Goal: Information Seeking & Learning: Check status

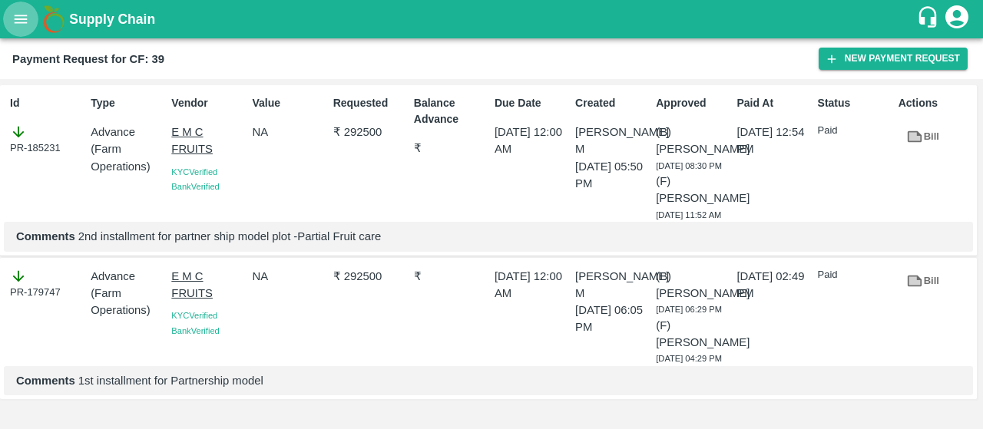
click at [22, 29] on button "open drawer" at bounding box center [20, 19] width 35 height 35
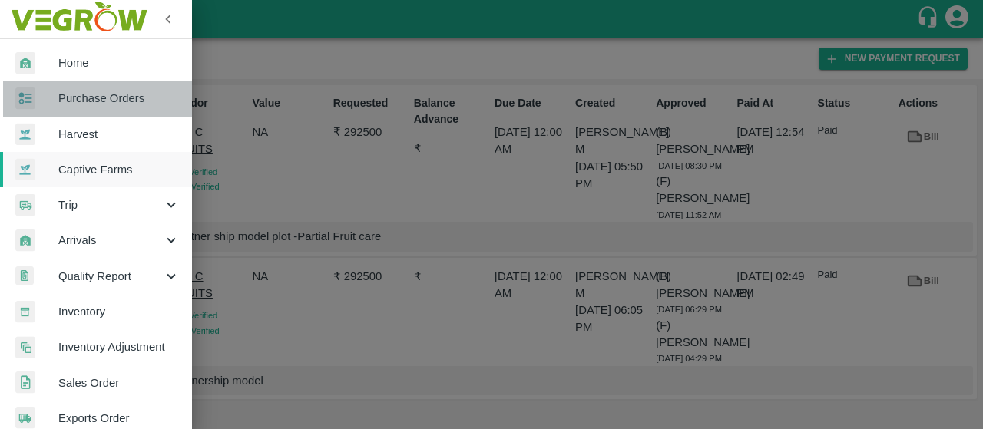
click at [143, 97] on span "Purchase Orders" at bounding box center [118, 98] width 121 height 17
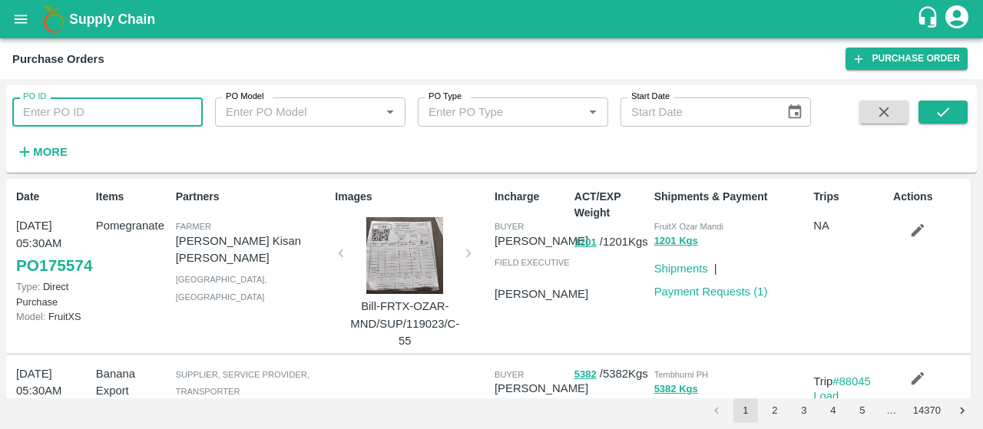
click at [134, 119] on input "PO ID" at bounding box center [107, 112] width 190 height 29
paste input "173884"
type input "173884"
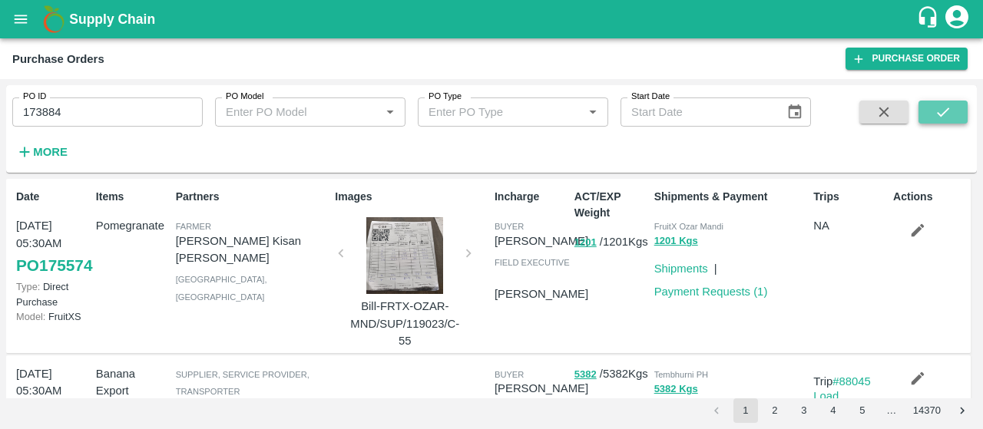
click at [960, 114] on button "submit" at bounding box center [943, 112] width 49 height 23
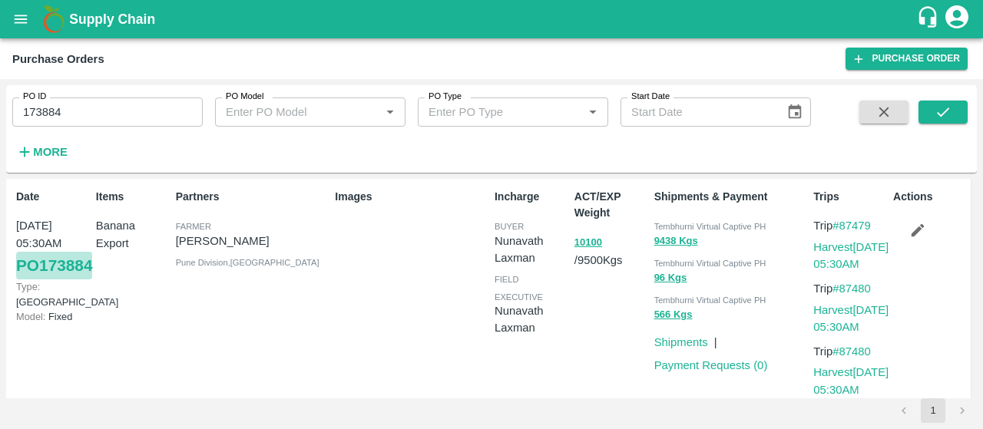
click at [54, 280] on link "PO 173884" at bounding box center [54, 266] width 76 height 28
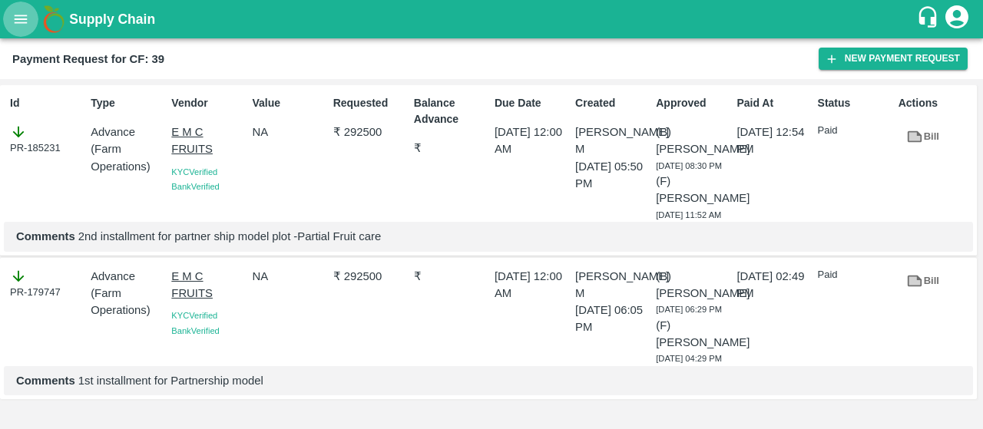
click at [31, 18] on button "open drawer" at bounding box center [20, 19] width 35 height 35
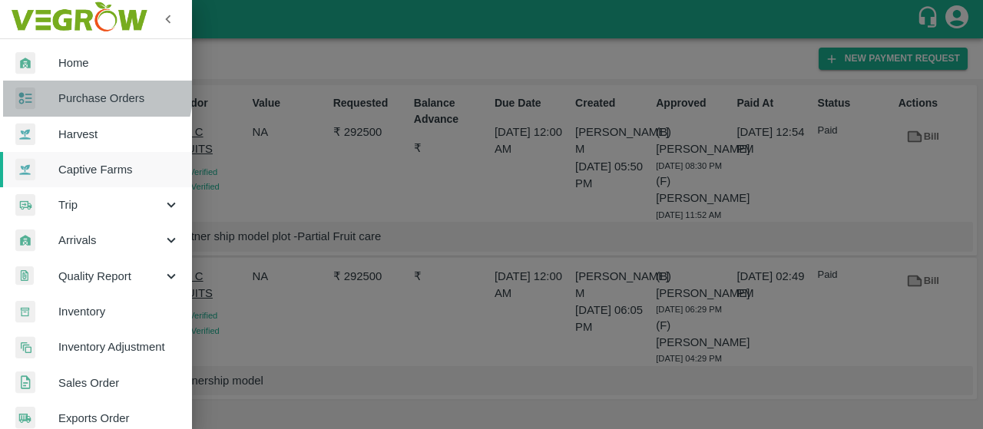
click at [68, 87] on link "Purchase Orders" at bounding box center [96, 98] width 192 height 35
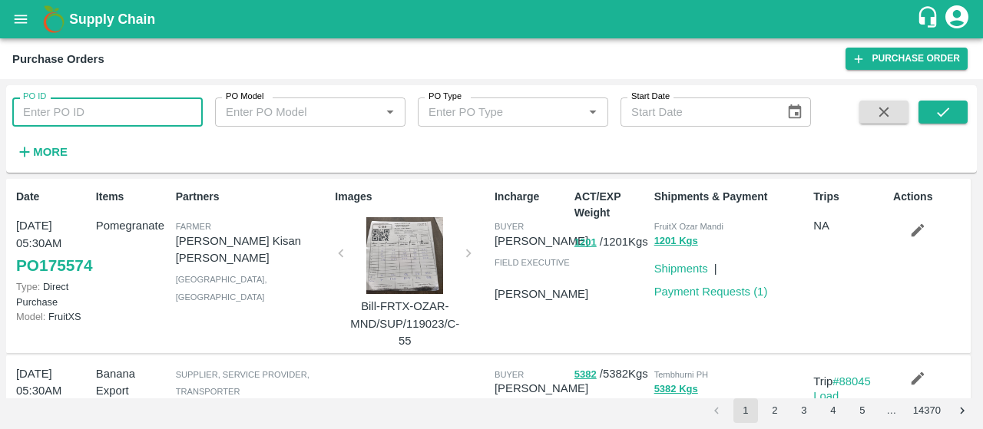
click at [70, 111] on input "PO ID" at bounding box center [107, 112] width 190 height 29
paste input "173887"
type input "173887"
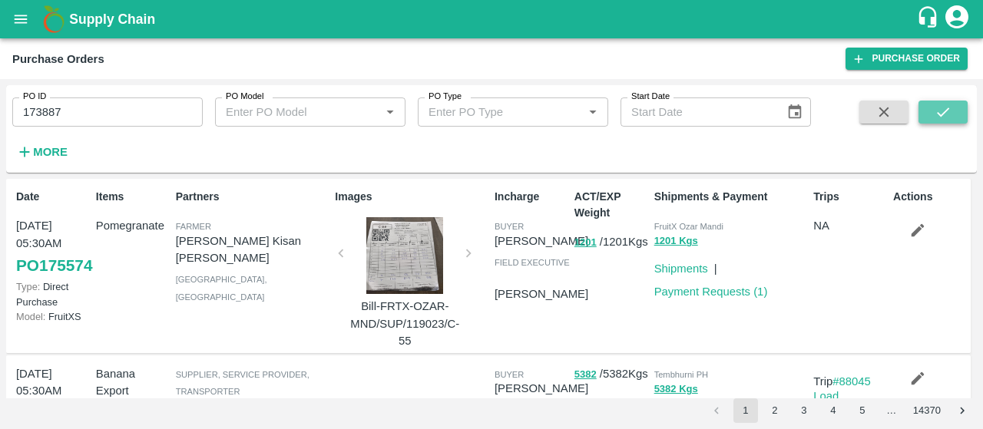
click at [937, 116] on icon "submit" at bounding box center [943, 112] width 17 height 17
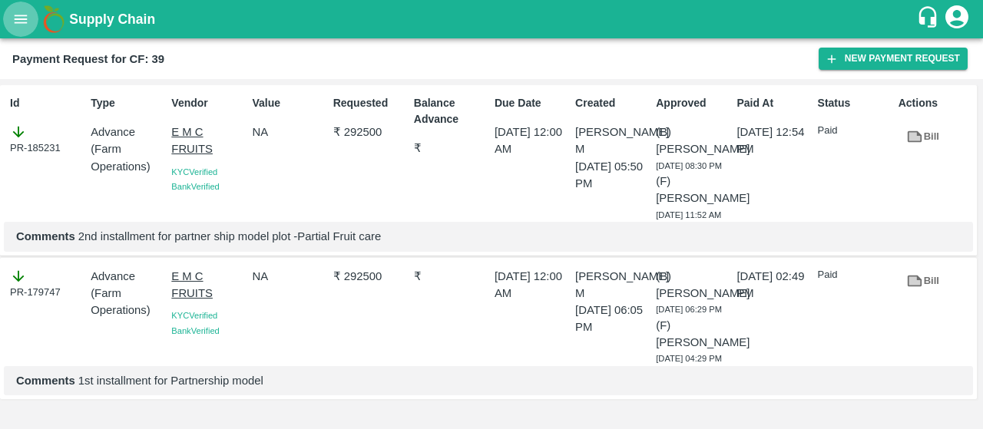
click at [17, 21] on icon "open drawer" at bounding box center [20, 19] width 17 height 17
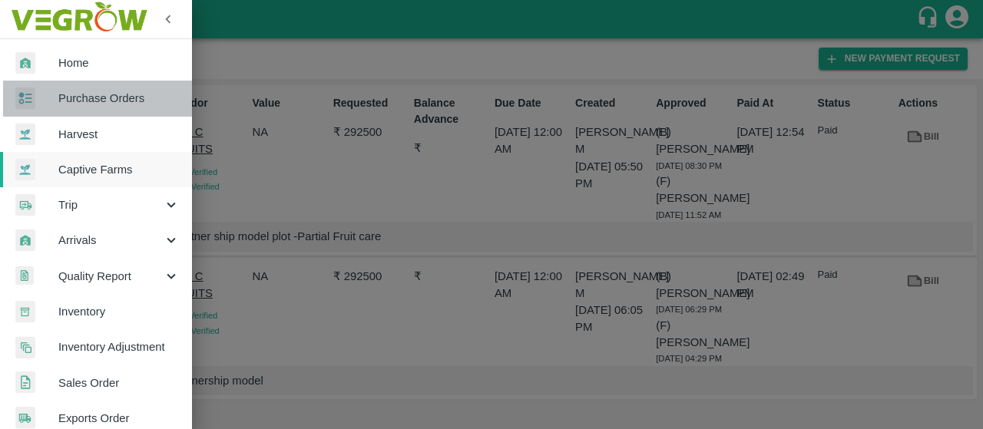
click at [104, 105] on span "Purchase Orders" at bounding box center [118, 98] width 121 height 17
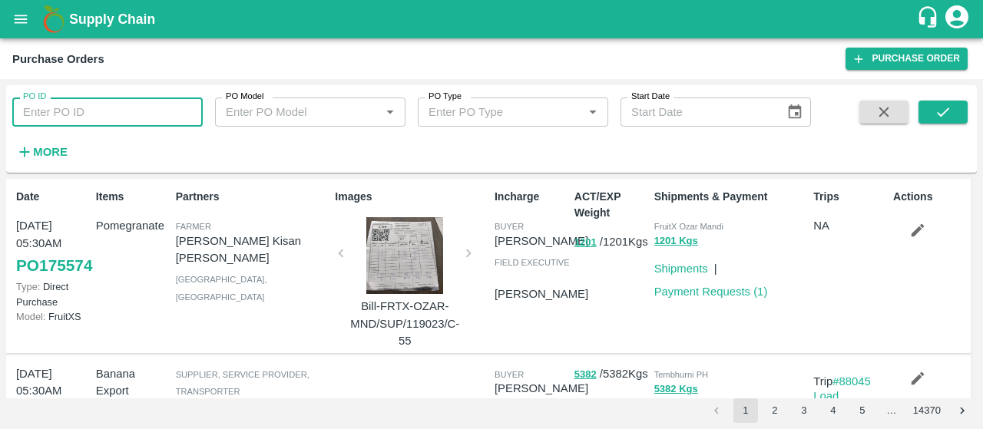
click at [77, 109] on input "PO ID" at bounding box center [107, 112] width 190 height 29
paste input "173888"
type input "173888"
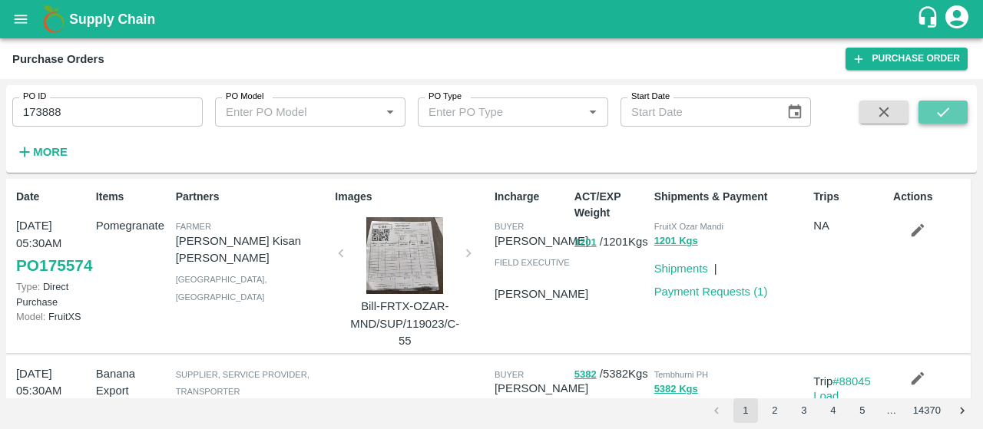
click at [945, 107] on icon "submit" at bounding box center [943, 112] width 17 height 17
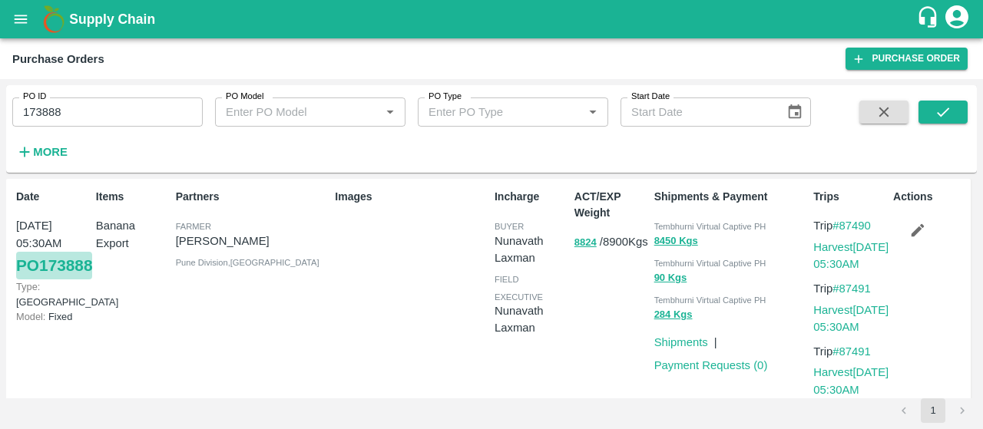
click at [48, 280] on link "PO 173888" at bounding box center [54, 266] width 76 height 28
click at [659, 276] on button "90 Kgs" at bounding box center [670, 279] width 33 height 18
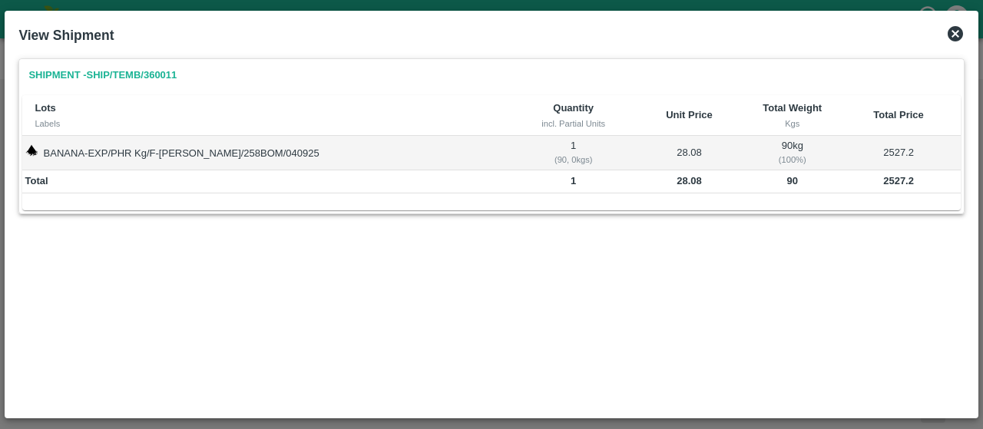
click at [952, 37] on icon at bounding box center [955, 34] width 18 height 18
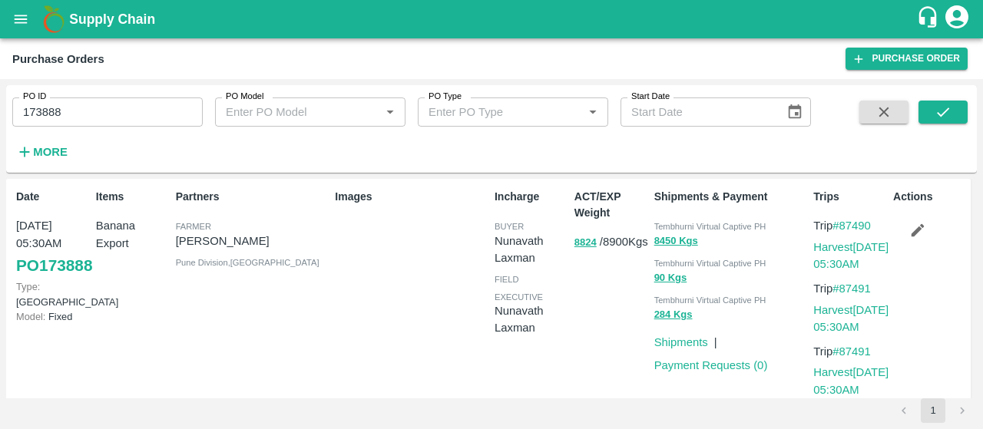
click at [34, 280] on link "PO 173888" at bounding box center [54, 266] width 76 height 28
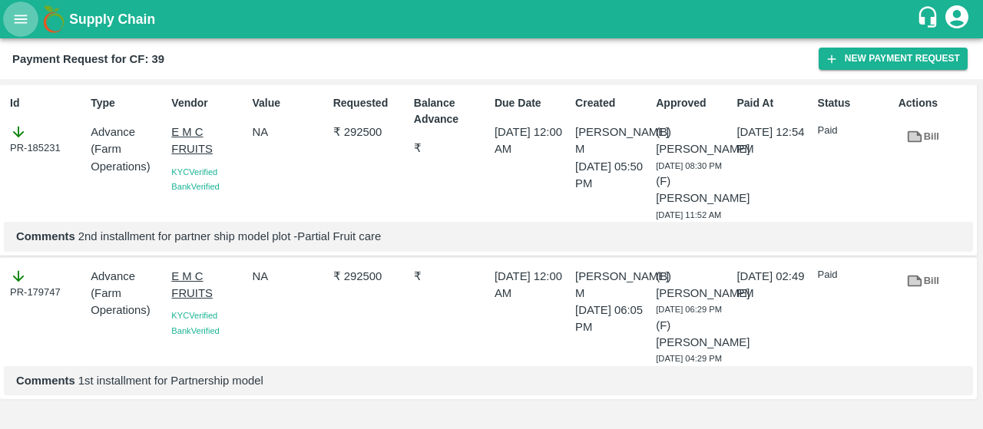
click at [25, 16] on icon "open drawer" at bounding box center [21, 19] width 13 height 8
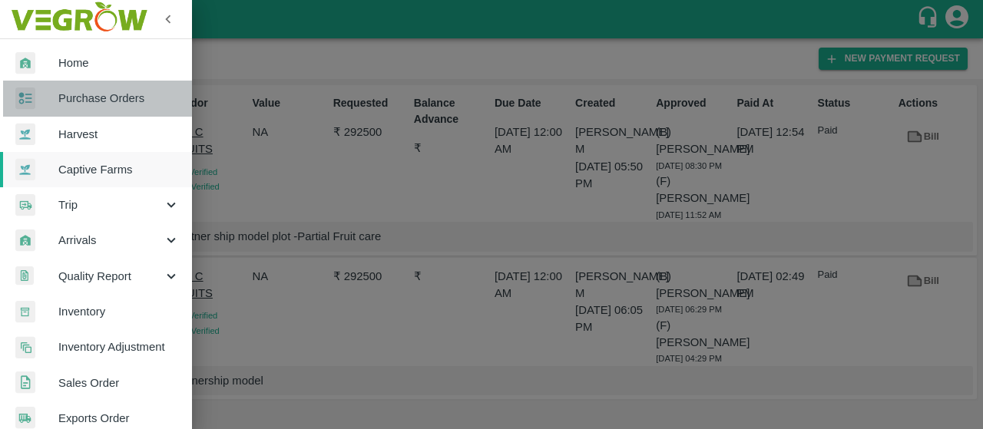
click at [128, 94] on span "Purchase Orders" at bounding box center [118, 98] width 121 height 17
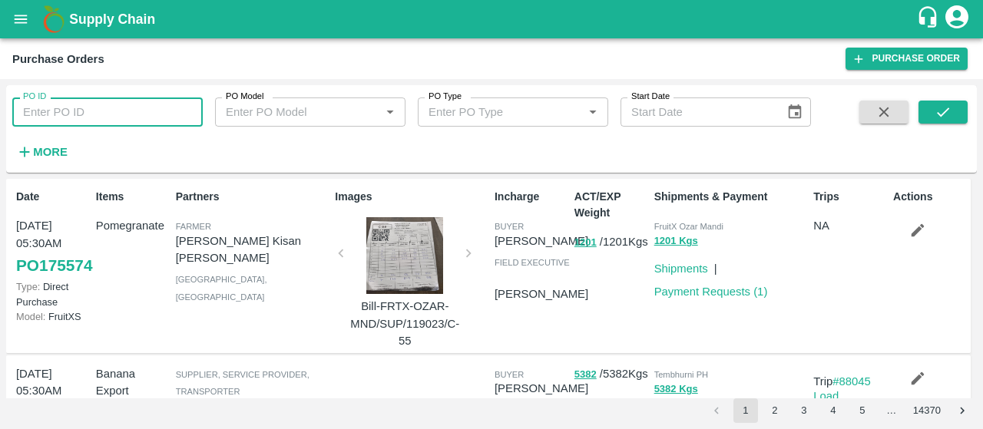
click at [67, 115] on input "PO ID" at bounding box center [107, 112] width 190 height 29
paste input "173895"
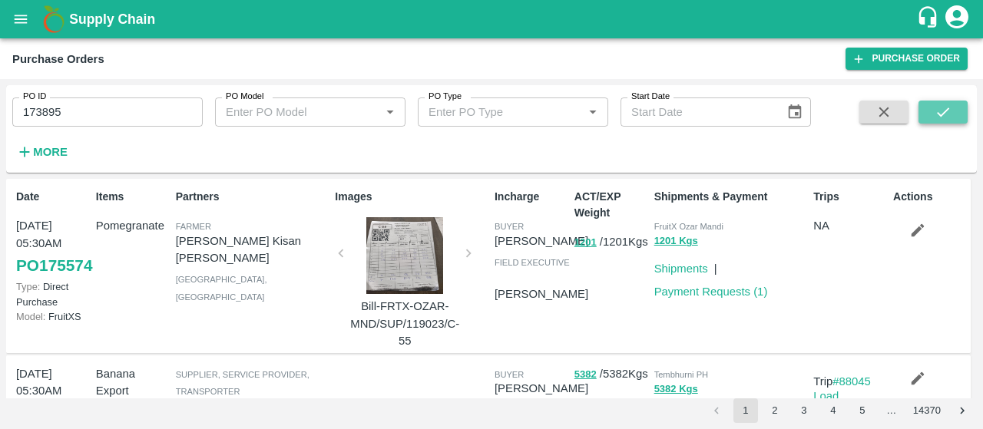
click at [945, 108] on icon "submit" at bounding box center [943, 112] width 17 height 17
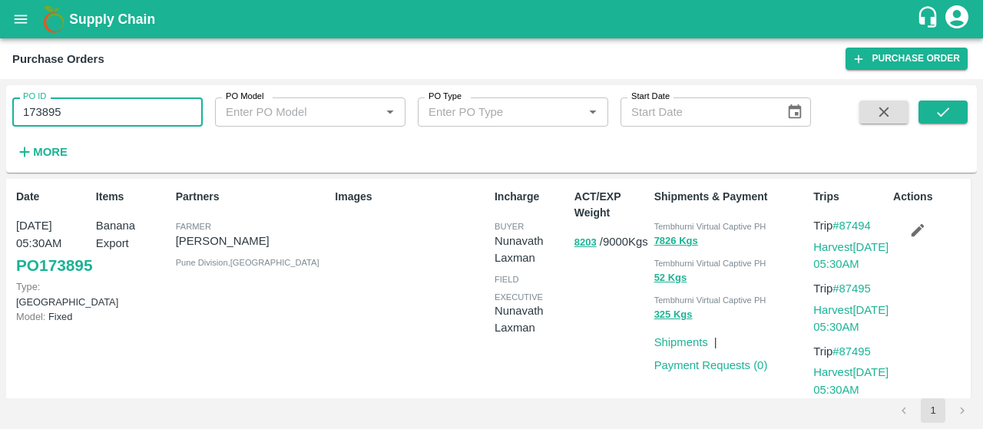
click at [73, 103] on input "173895" at bounding box center [107, 112] width 190 height 29
type input "1"
paste input "text"
type input "174107"
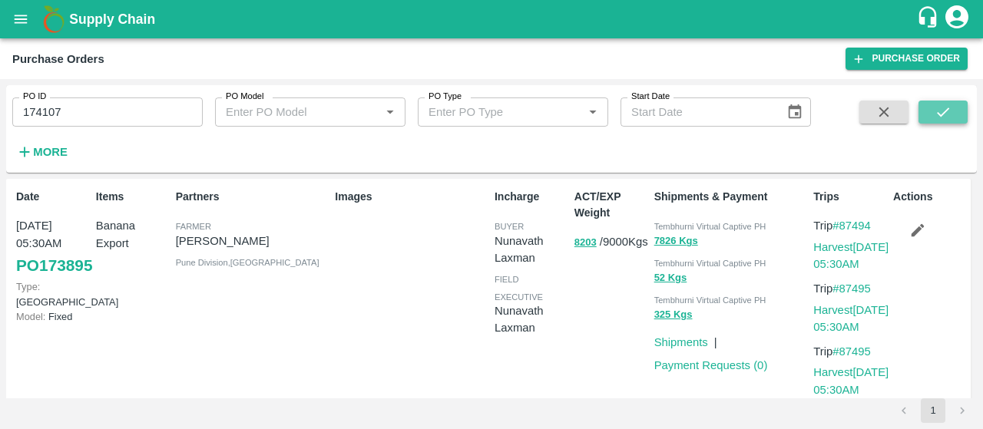
click at [934, 102] on button "submit" at bounding box center [943, 112] width 49 height 23
click at [39, 279] on link "PO 174107" at bounding box center [54, 265] width 76 height 28
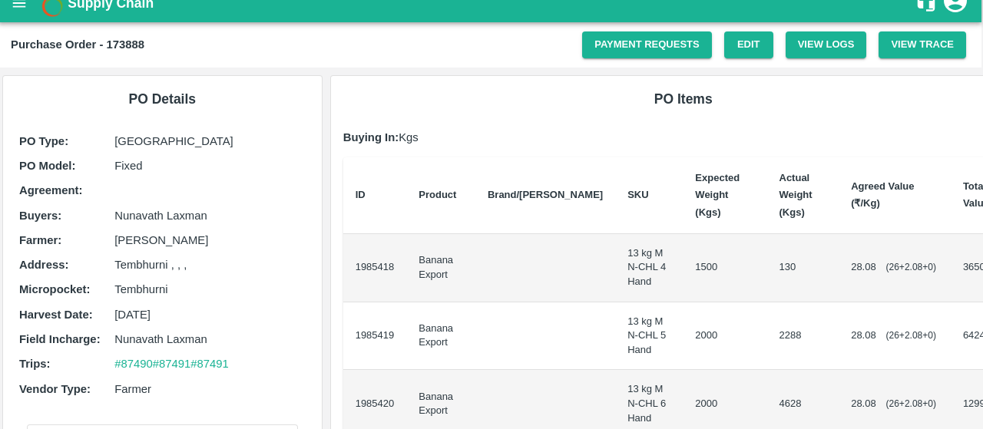
scroll to position [3, 2]
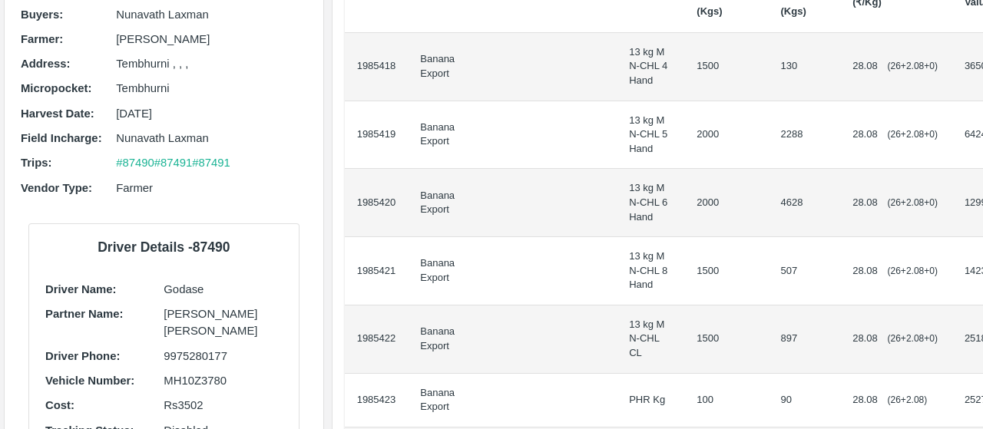
scroll to position [441, 0]
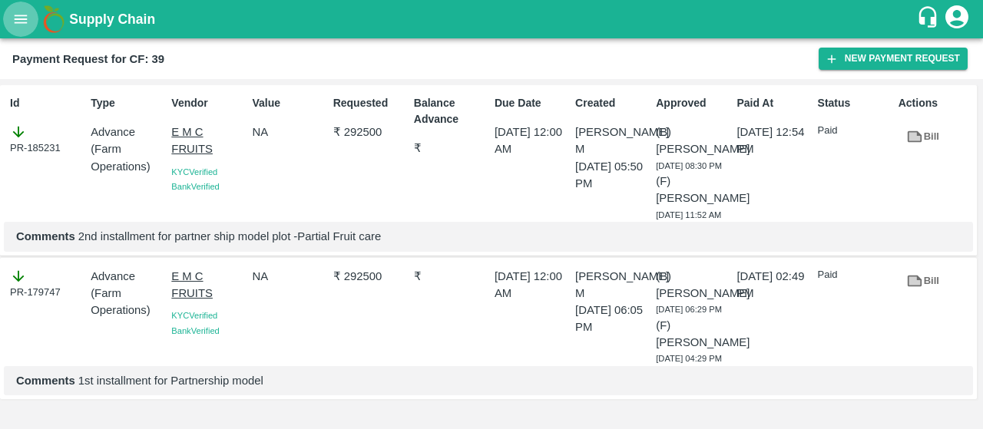
click at [24, 13] on icon "open drawer" at bounding box center [20, 19] width 17 height 17
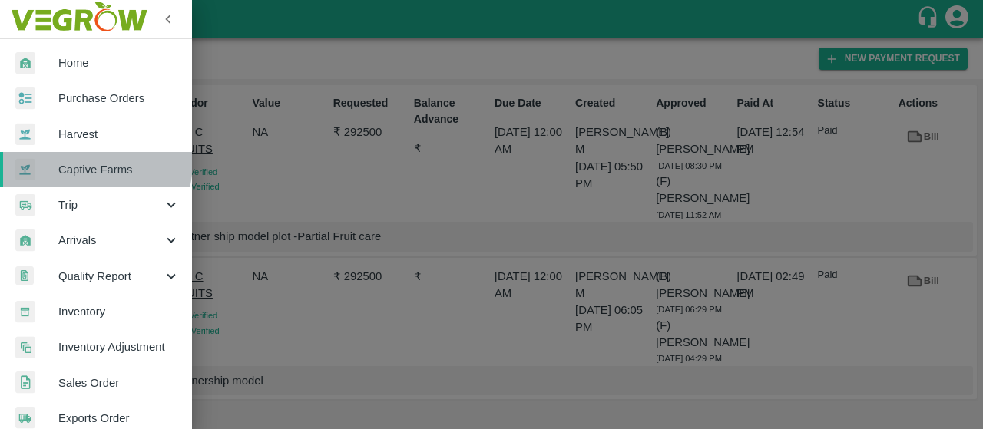
click at [73, 161] on span "Captive Farms" at bounding box center [118, 169] width 121 height 17
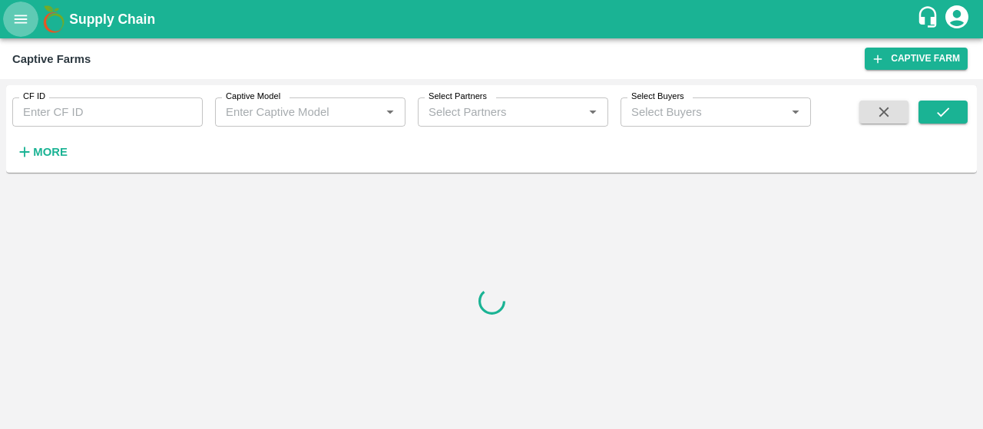
click at [14, 27] on icon "open drawer" at bounding box center [20, 19] width 17 height 17
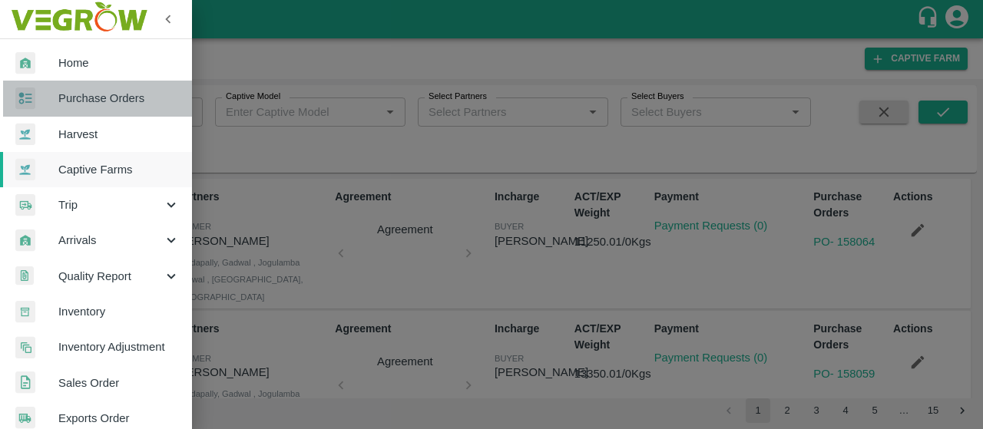
click at [98, 108] on link "Purchase Orders" at bounding box center [96, 98] width 192 height 35
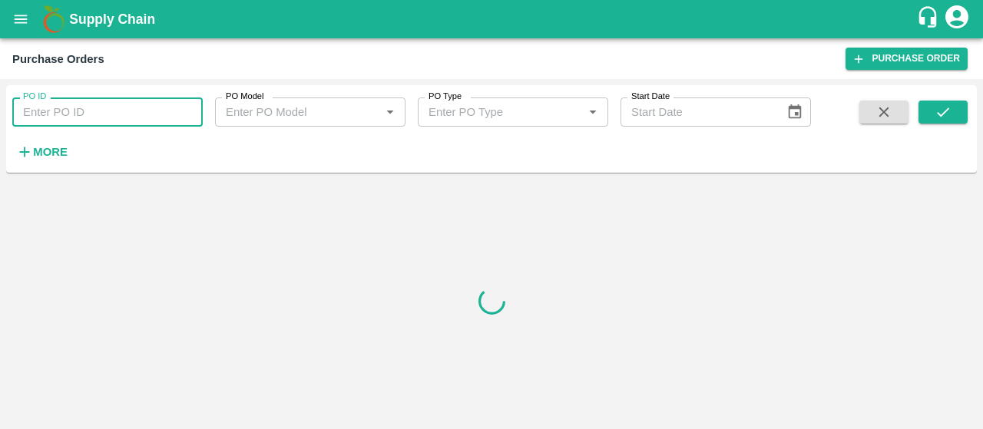
click at [81, 120] on input "PO ID" at bounding box center [107, 112] width 190 height 29
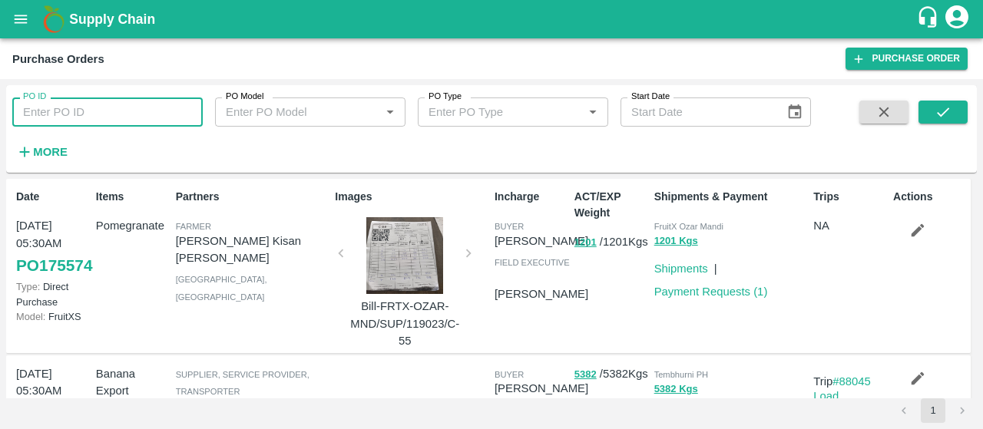
paste input "174108"
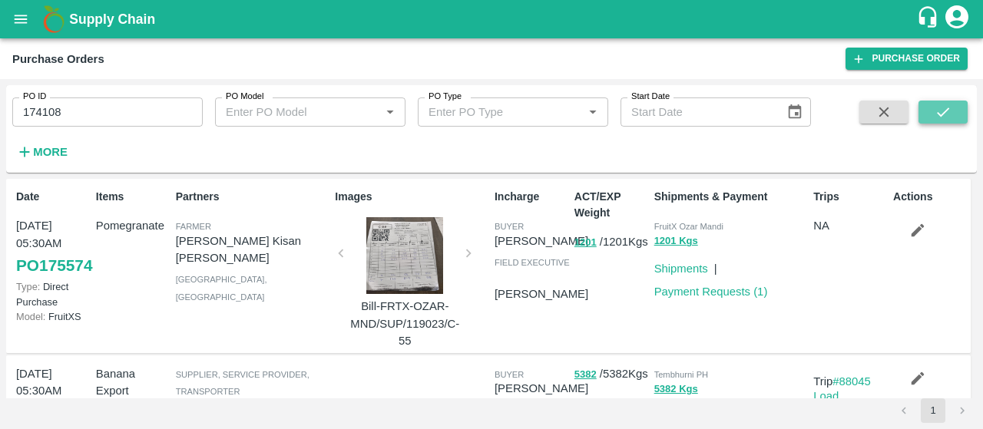
click at [942, 114] on icon "submit" at bounding box center [943, 112] width 12 height 9
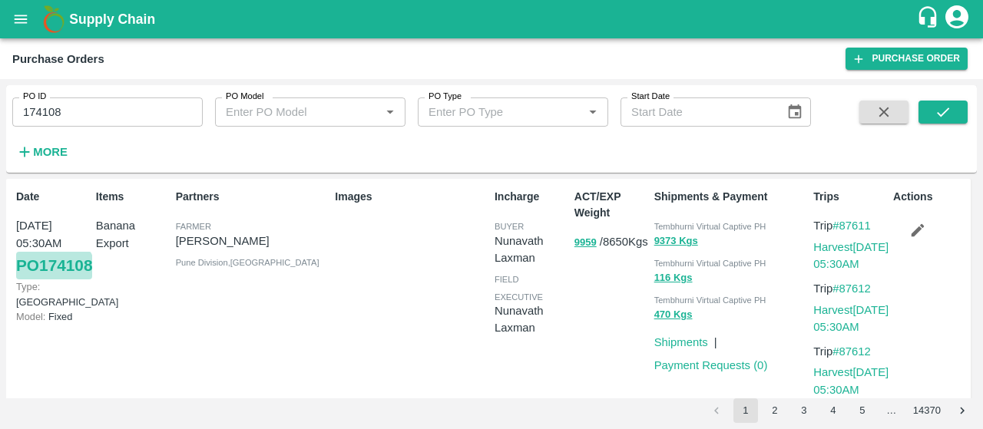
click at [35, 280] on link "PO 174108" at bounding box center [54, 266] width 76 height 28
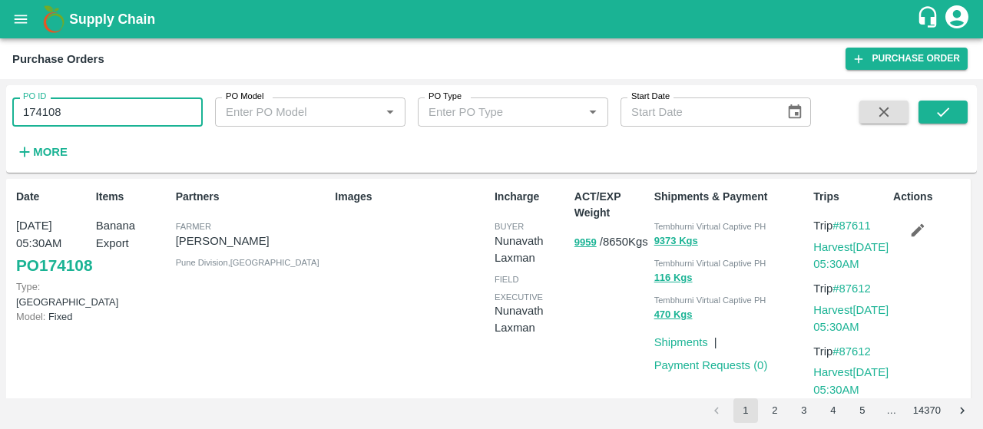
click at [80, 122] on input "174108" at bounding box center [107, 112] width 190 height 29
type input "1"
paste input "text"
click at [955, 108] on button "submit" at bounding box center [943, 112] width 49 height 23
click at [113, 121] on input "174136" at bounding box center [107, 112] width 190 height 29
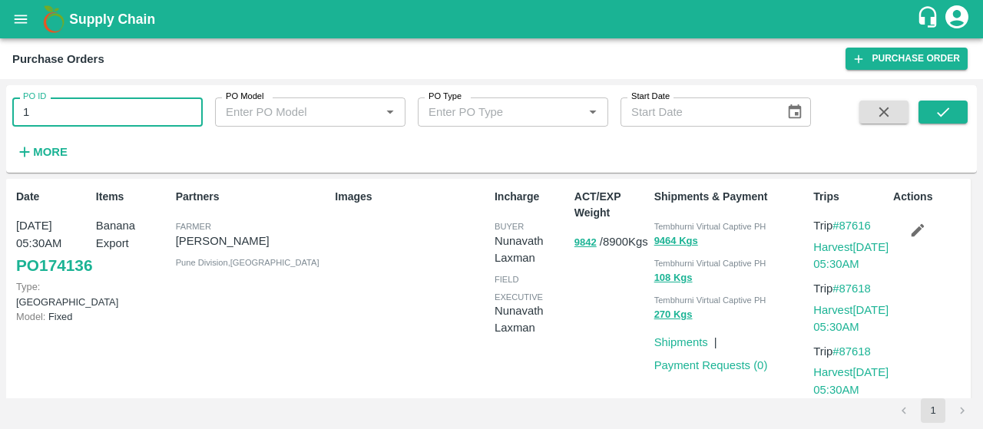
type input "1"
paste input "text"
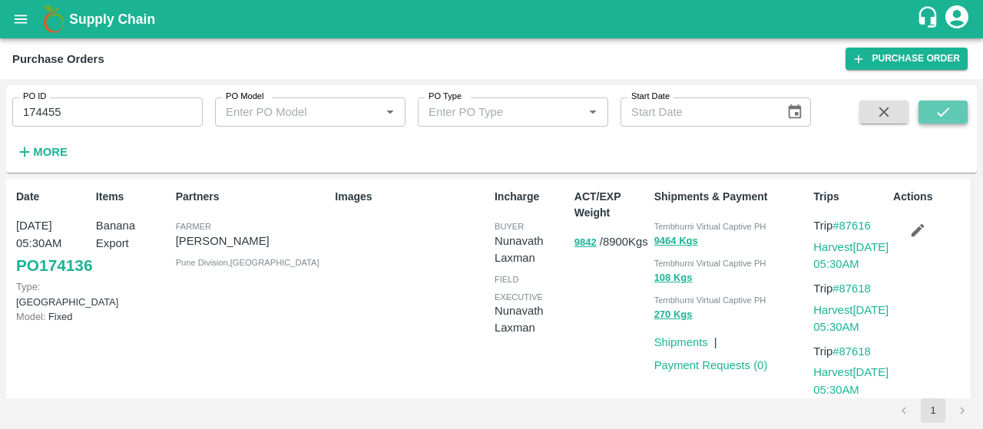
click at [942, 104] on icon "submit" at bounding box center [943, 112] width 17 height 17
click at [65, 280] on link "PO 174455" at bounding box center [54, 266] width 76 height 28
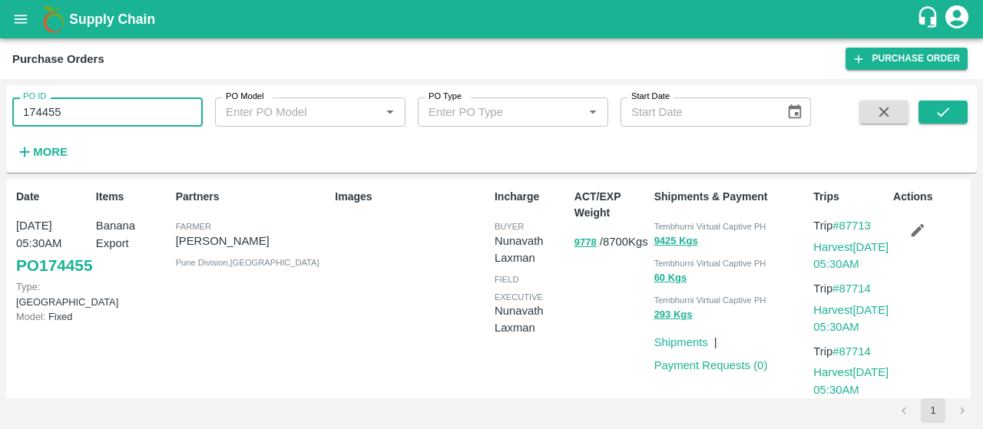
click at [126, 110] on input "174455" at bounding box center [107, 112] width 190 height 29
type input "1"
paste input "text"
type input "174688"
click at [934, 102] on button "submit" at bounding box center [943, 112] width 49 height 23
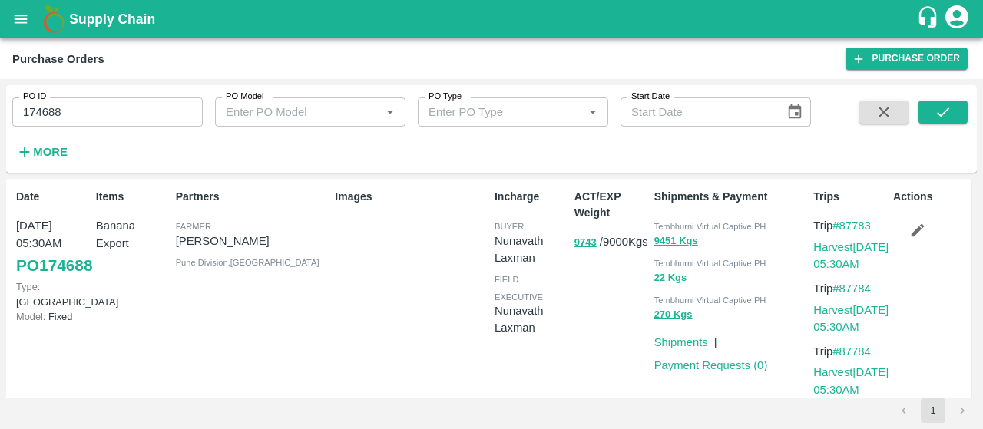
click at [43, 276] on link "PO 174688" at bounding box center [54, 266] width 76 height 28
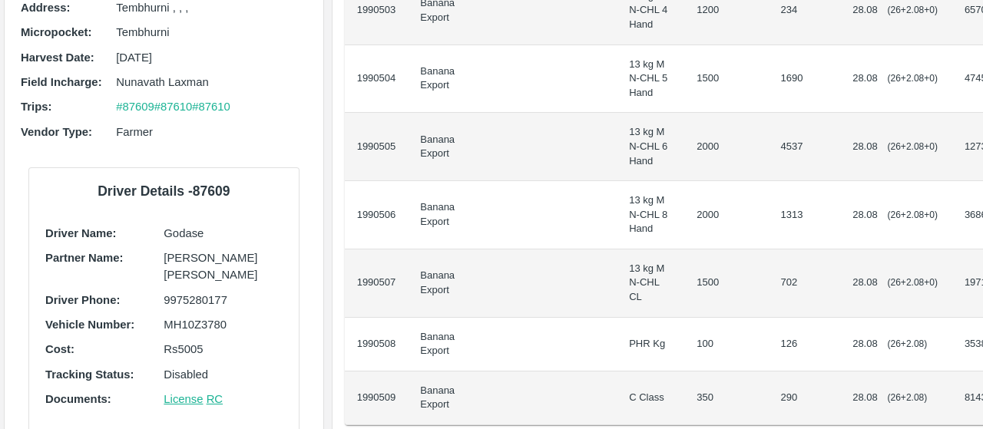
scroll to position [455, 2]
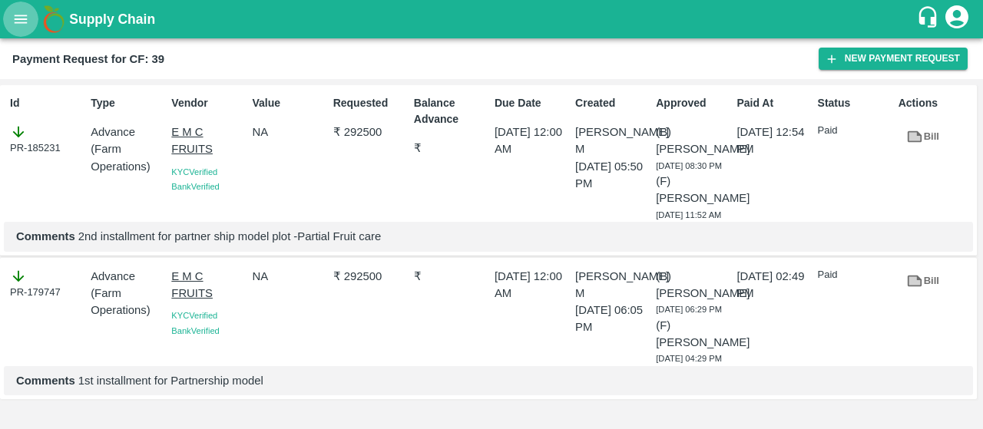
click at [15, 25] on icon "open drawer" at bounding box center [20, 19] width 17 height 17
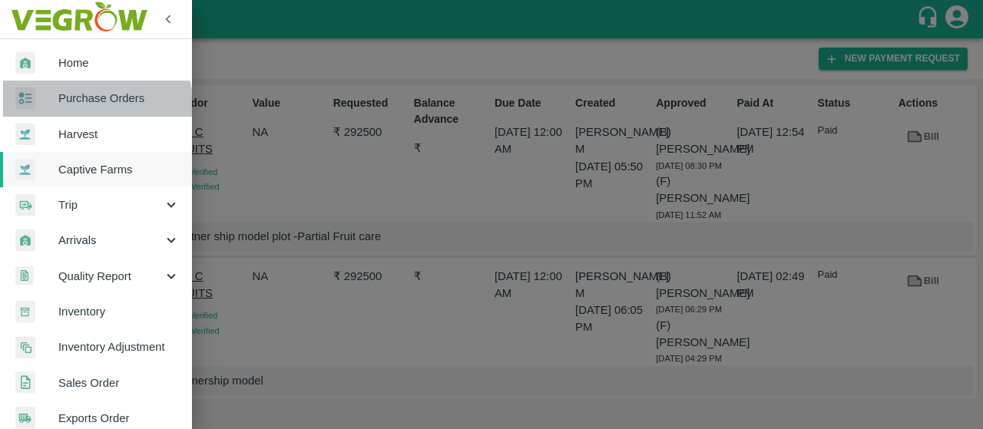
click at [84, 108] on link "Purchase Orders" at bounding box center [96, 98] width 192 height 35
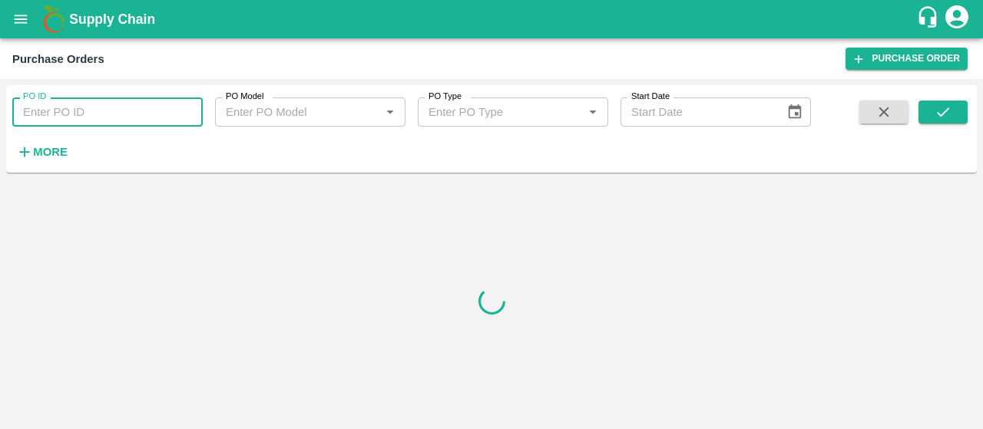
click at [151, 104] on input "PO ID" at bounding box center [107, 112] width 190 height 29
paste input "174137"
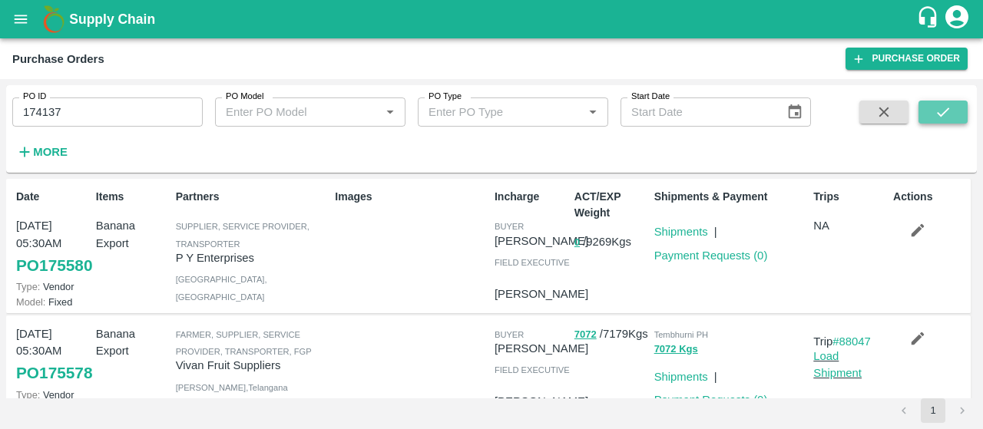
click at [932, 104] on button "submit" at bounding box center [943, 112] width 49 height 23
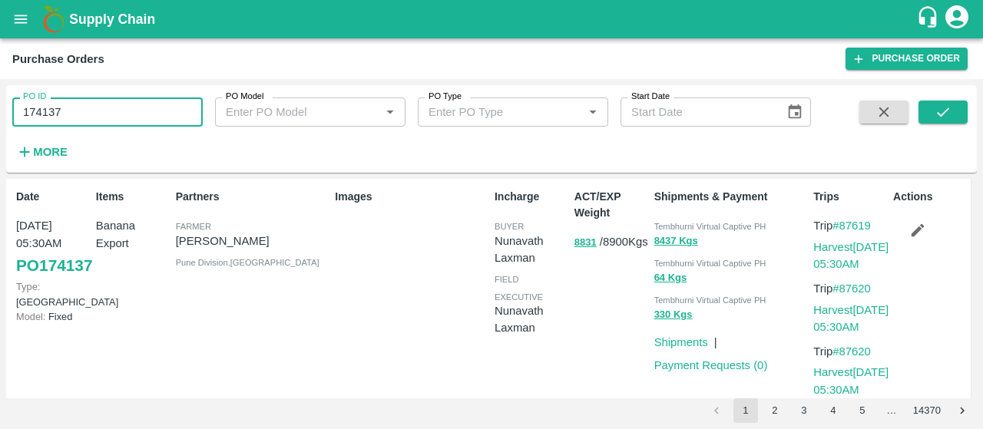
click at [94, 116] on input "174137" at bounding box center [107, 112] width 190 height 29
type input "1"
paste input "text"
click at [945, 121] on button "submit" at bounding box center [943, 112] width 49 height 23
click at [81, 121] on input "174456" at bounding box center [107, 112] width 190 height 29
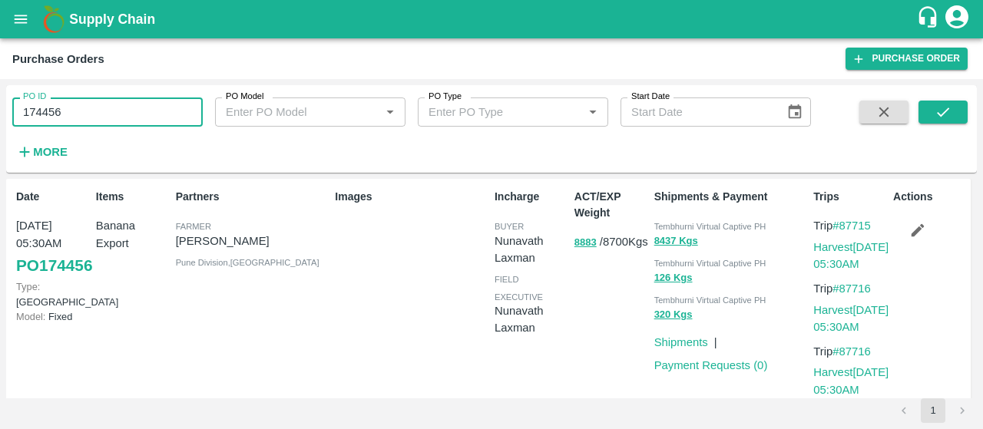
click at [81, 121] on input "174456" at bounding box center [107, 112] width 190 height 29
type input "174456"
paste input "text"
click at [929, 118] on button "submit" at bounding box center [943, 112] width 49 height 23
click at [69, 108] on input "174689" at bounding box center [107, 112] width 190 height 29
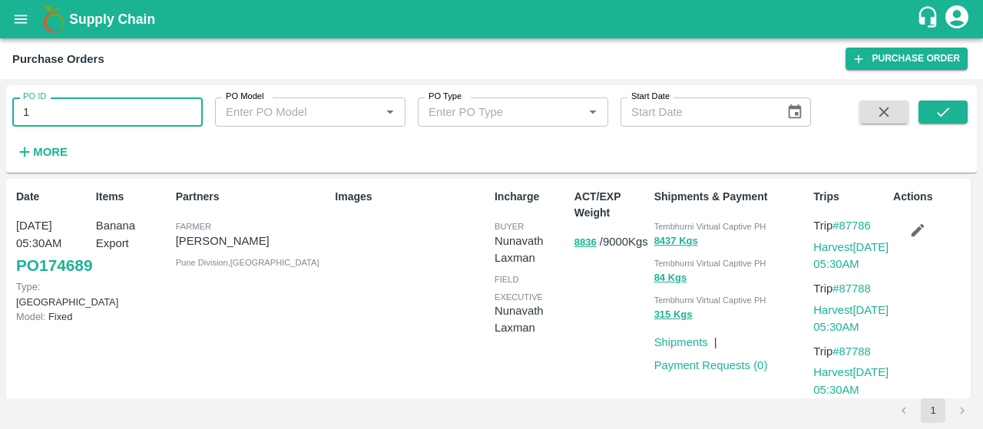
type input "1"
paste input "text"
type input "175285"
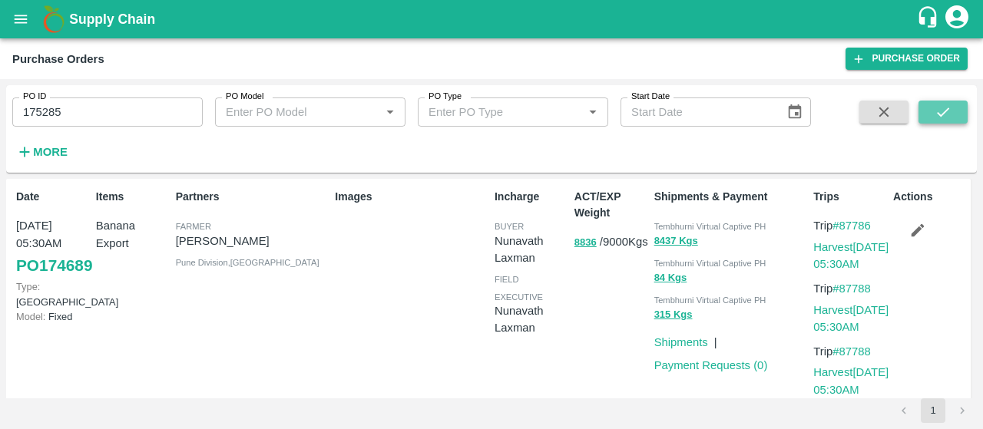
click at [940, 113] on icon "submit" at bounding box center [943, 112] width 17 height 17
click at [48, 280] on link "PO 175285" at bounding box center [54, 266] width 76 height 28
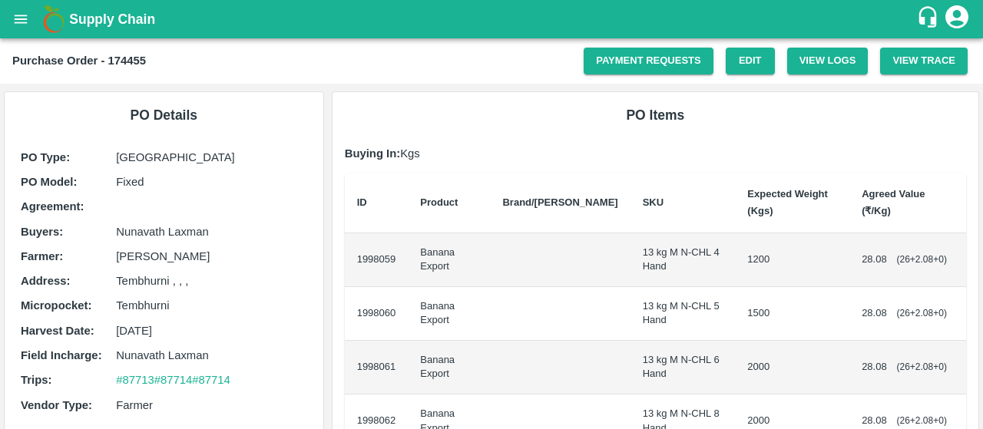
click at [532, 341] on td at bounding box center [560, 368] width 140 height 54
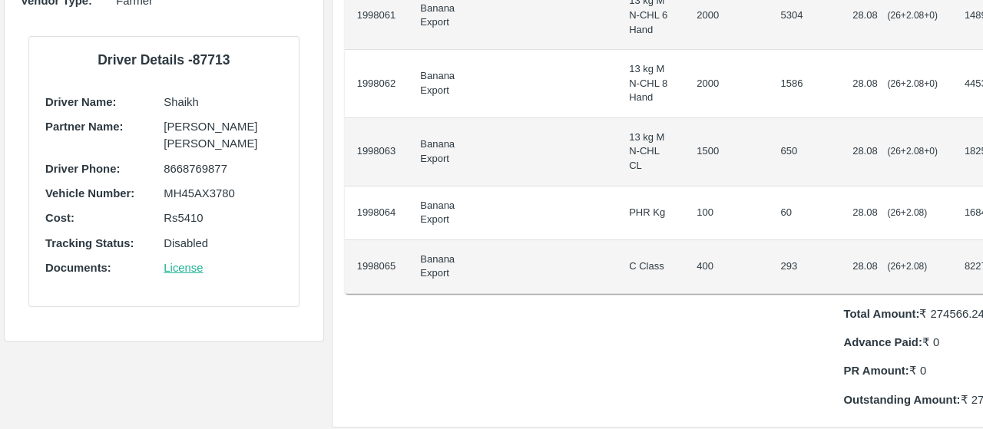
scroll to position [406, 0]
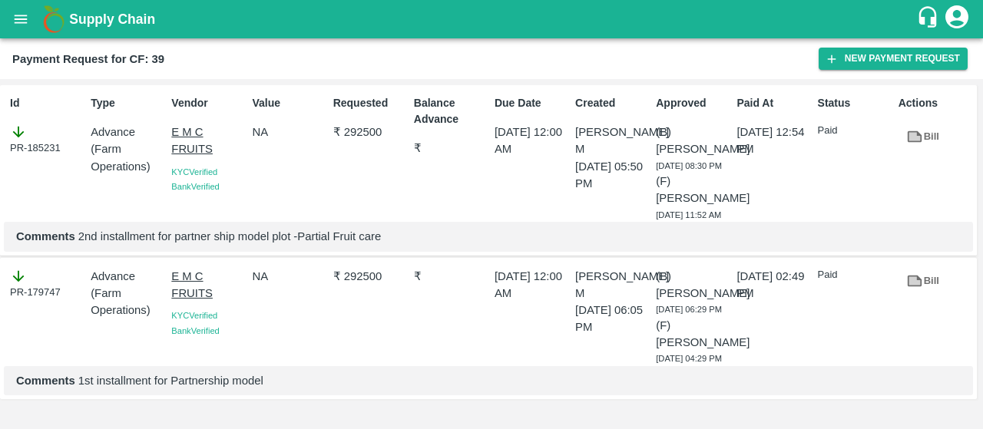
click at [8, 12] on button "open drawer" at bounding box center [20, 19] width 35 height 35
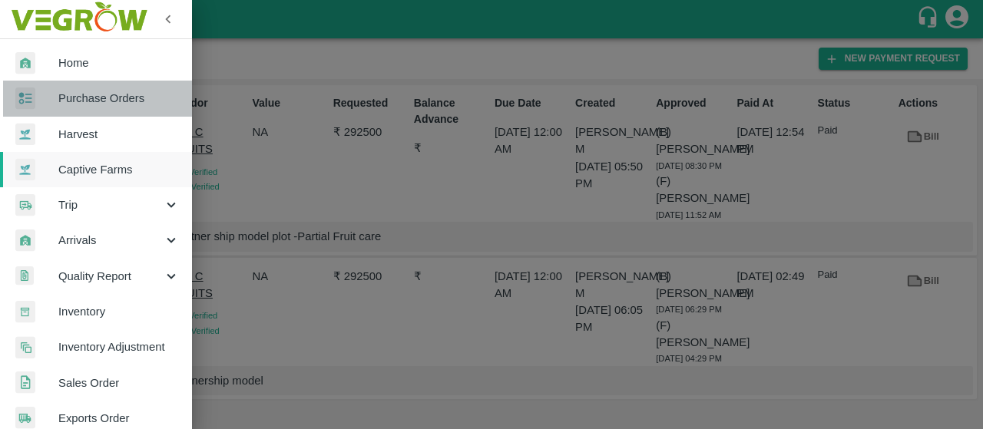
click at [120, 111] on link "Purchase Orders" at bounding box center [96, 98] width 192 height 35
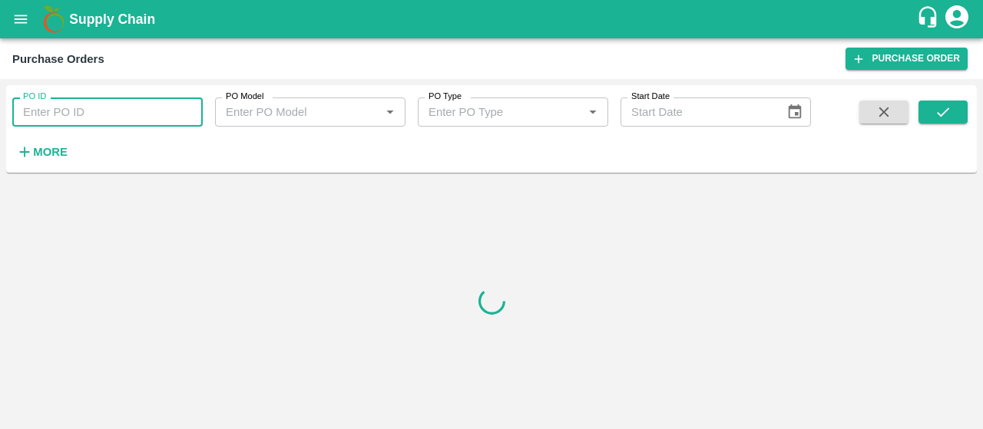
click at [55, 112] on input "PO ID" at bounding box center [107, 112] width 190 height 29
paste input "174699"
type input "174699"
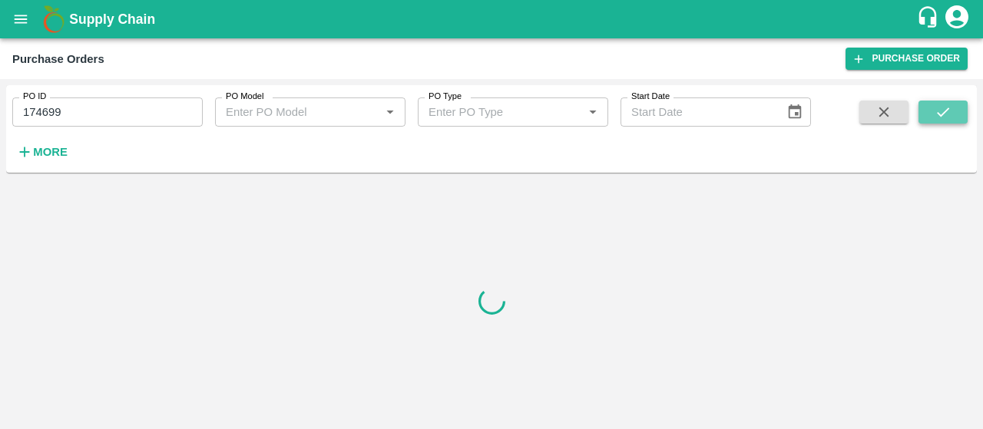
click at [936, 118] on icon "submit" at bounding box center [943, 112] width 17 height 17
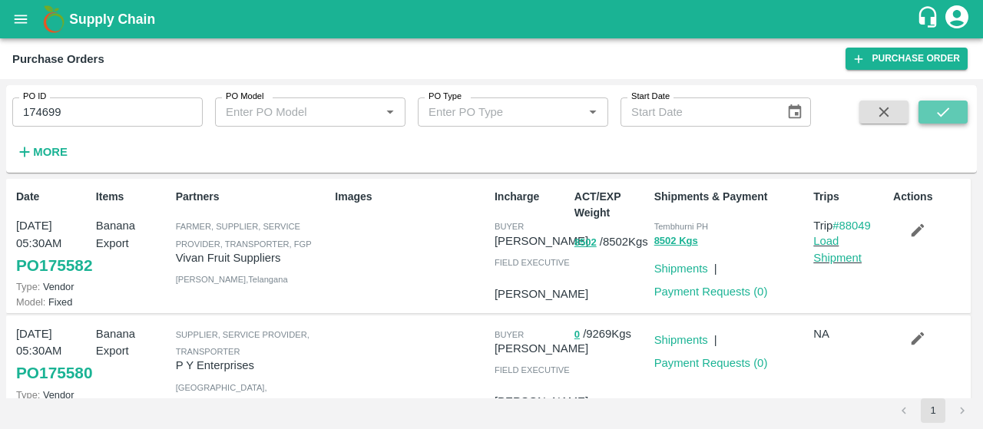
click at [943, 109] on icon "submit" at bounding box center [943, 112] width 17 height 17
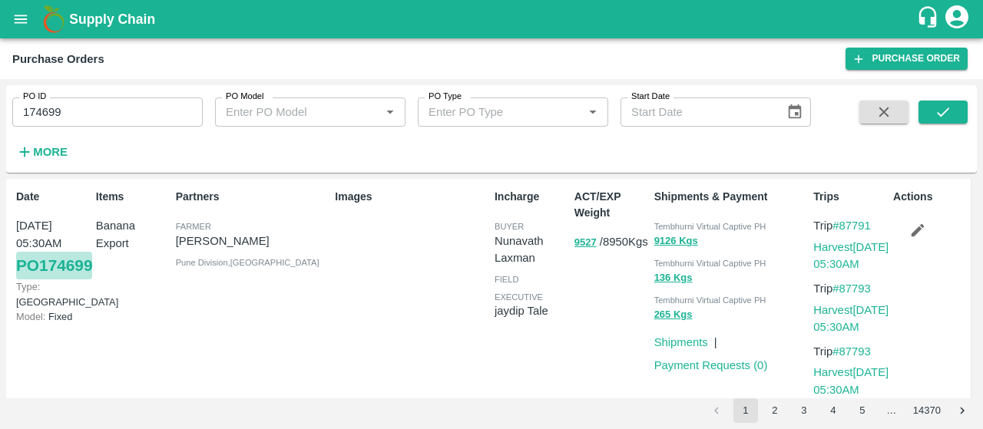
click at [48, 280] on link "PO 174699" at bounding box center [54, 266] width 76 height 28
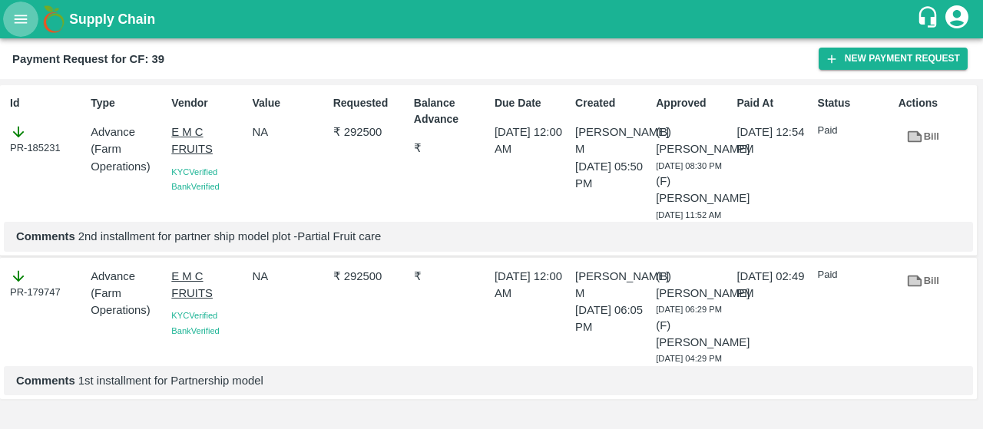
click at [18, 13] on icon "open drawer" at bounding box center [20, 19] width 17 height 17
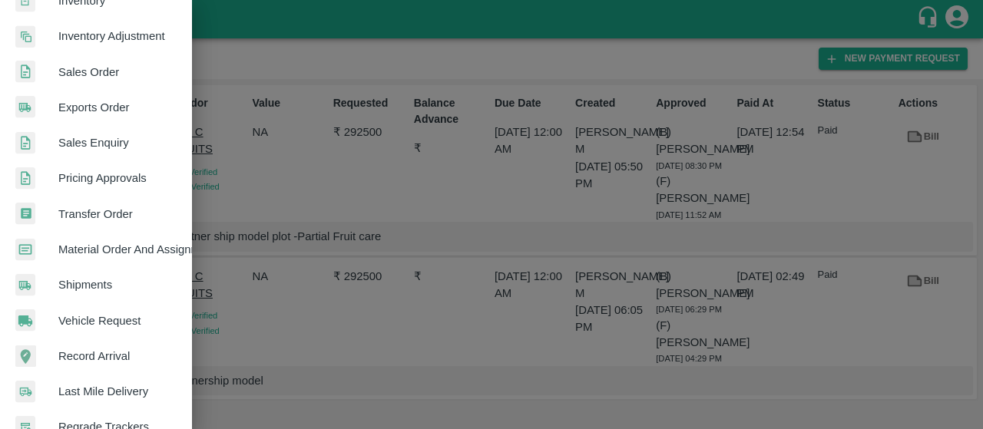
scroll to position [445, 0]
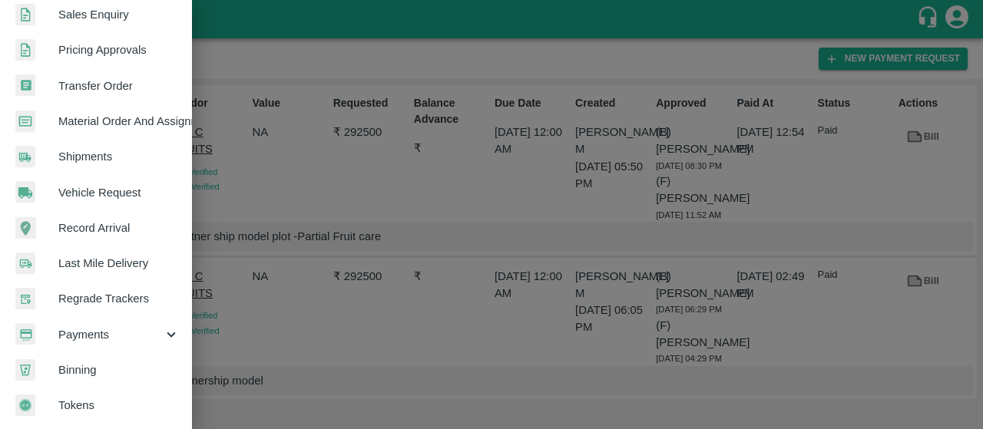
click at [72, 326] on span "Payments" at bounding box center [110, 334] width 104 height 17
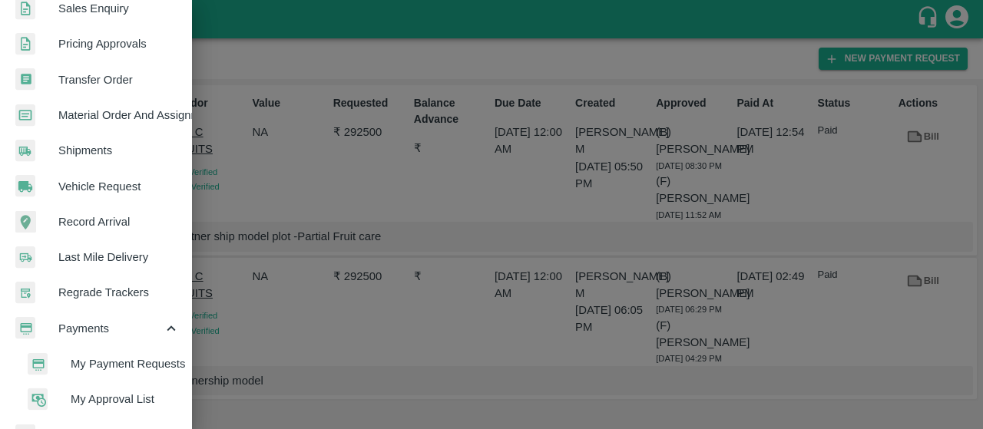
click at [71, 351] on li "My Payment Requests" at bounding box center [102, 363] width 180 height 35
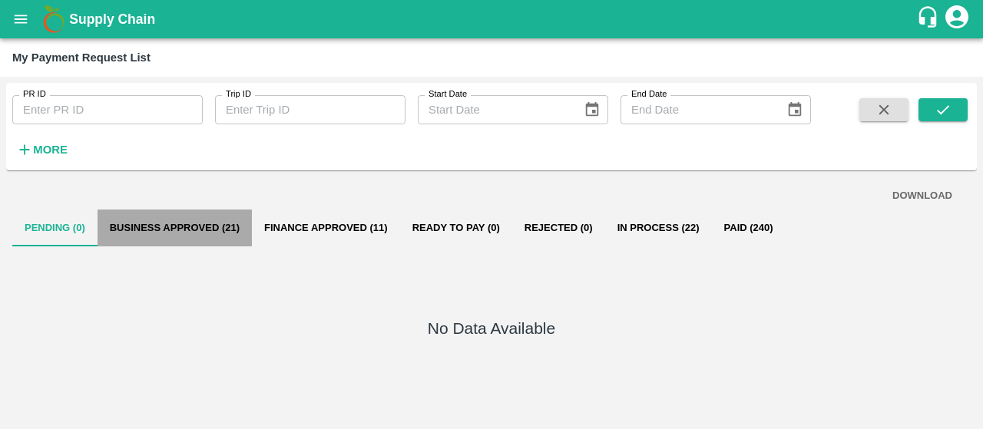
click at [192, 223] on button "Business Approved (21)" at bounding box center [175, 228] width 154 height 37
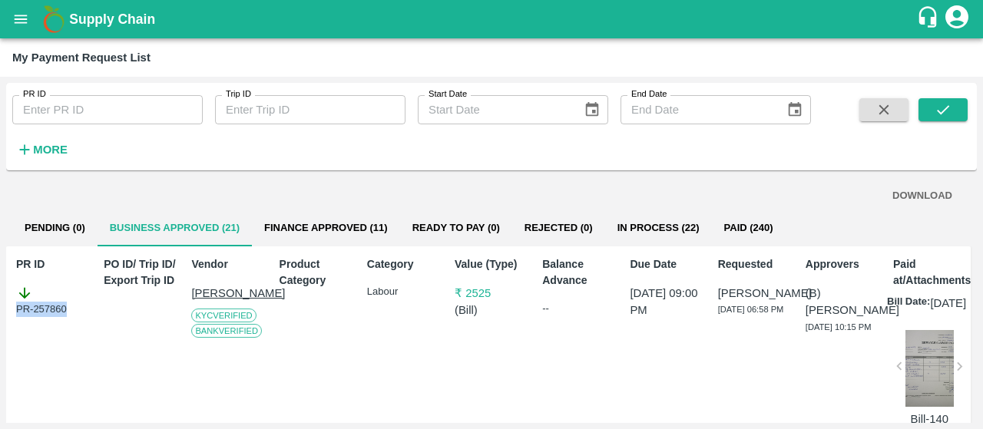
drag, startPoint x: 77, startPoint y: 310, endPoint x: 0, endPoint y: 309, distance: 76.8
click at [0, 309] on div "PR ID PR ID Trip ID Trip ID Start Date Start Date End Date End Date More DOWNLO…" at bounding box center [491, 253] width 983 height 353
copy div "PR-257860"
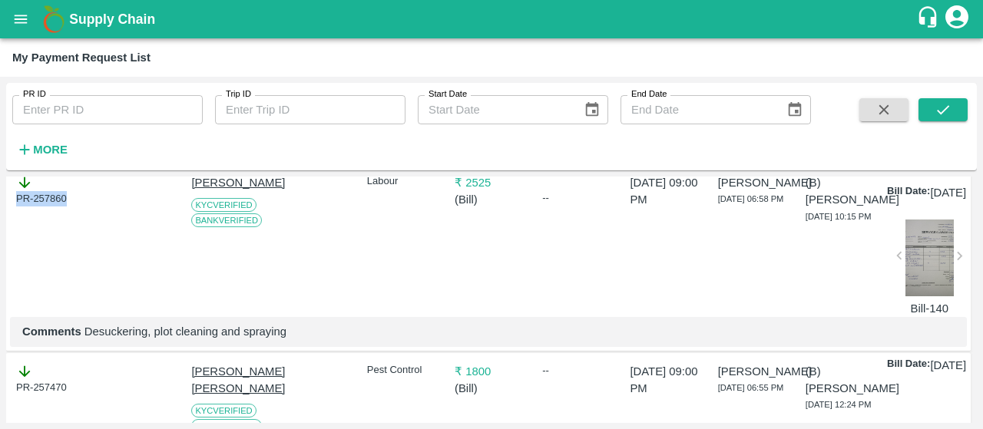
scroll to position [228, 0]
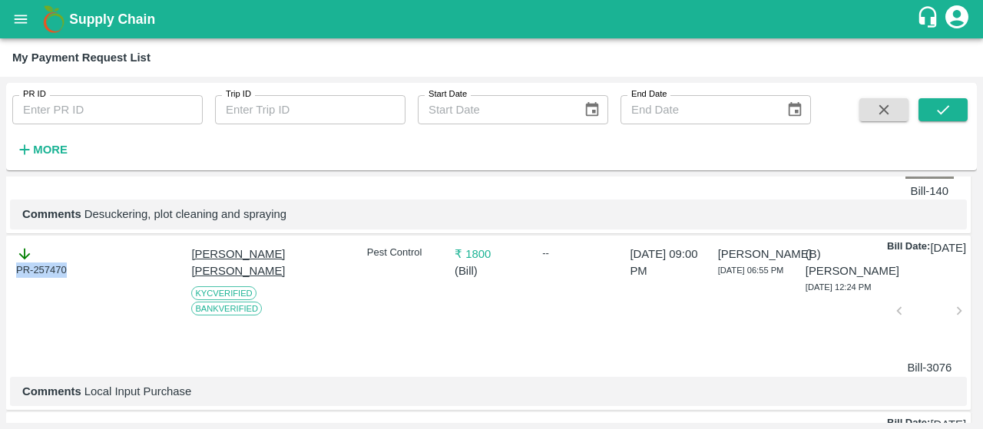
drag, startPoint x: 74, startPoint y: 287, endPoint x: 0, endPoint y: 280, distance: 74.1
click at [0, 280] on div "PR ID PR ID Trip ID Trip ID Start Date Start Date End Date End Date More DOWNLO…" at bounding box center [491, 253] width 983 height 353
copy div "PR-257470"
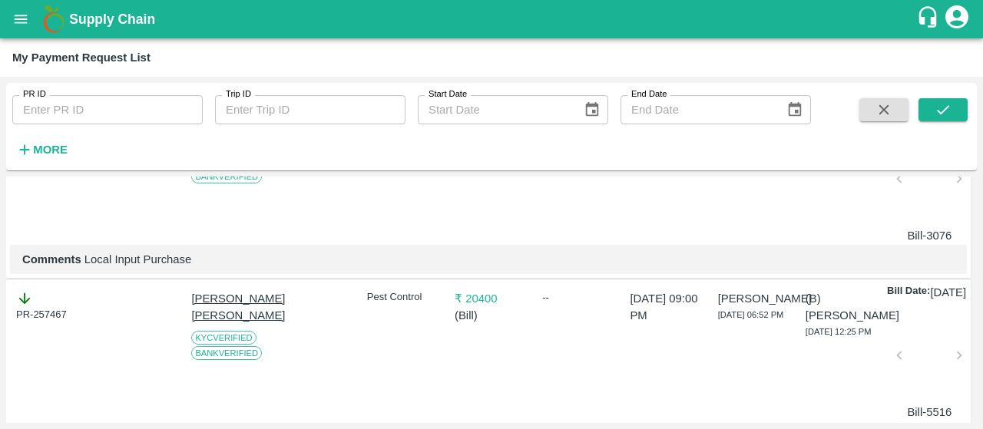
scroll to position [364, 0]
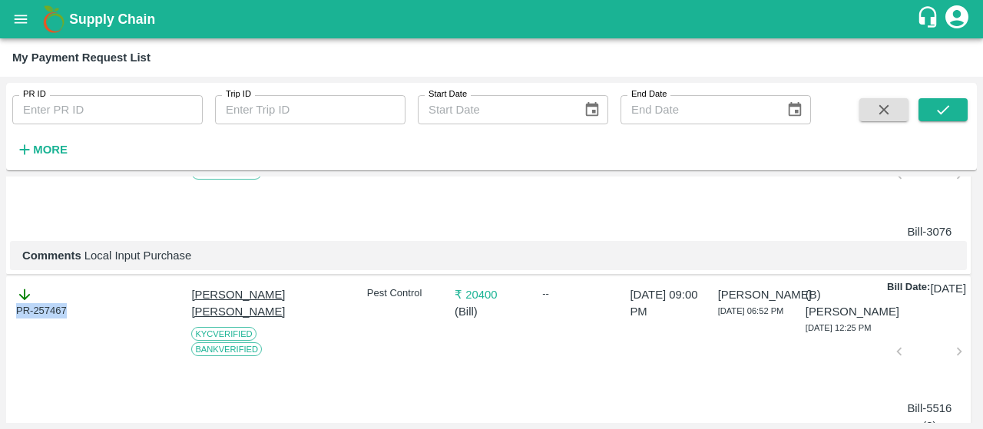
drag, startPoint x: 78, startPoint y: 346, endPoint x: 0, endPoint y: 330, distance: 79.1
click at [0, 330] on div "PR ID PR ID Trip ID Trip ID Start Date Start Date End Date End Date More DOWNLO…" at bounding box center [491, 253] width 983 height 353
copy div "PR-257467"
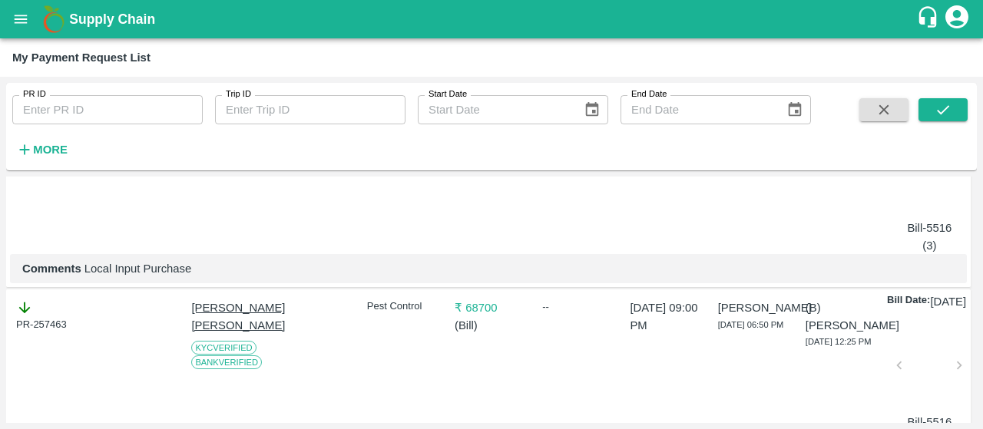
scroll to position [569, 0]
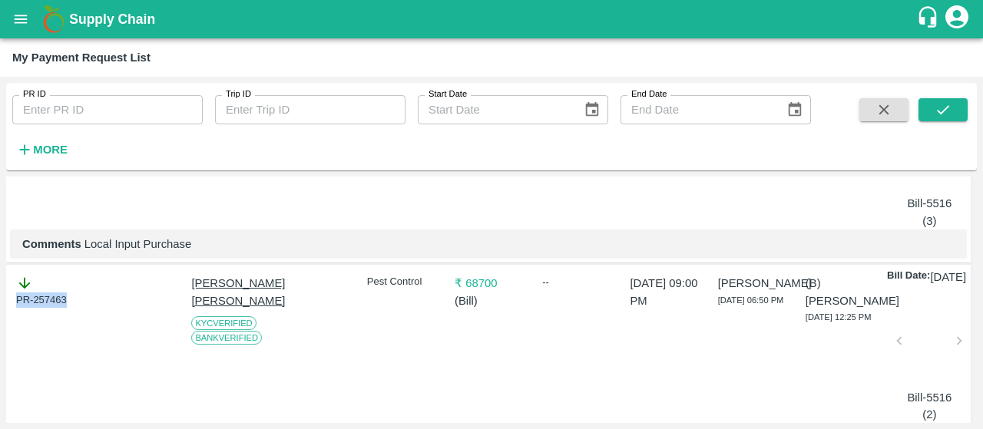
drag, startPoint x: 66, startPoint y: 349, endPoint x: 0, endPoint y: 352, distance: 66.1
click at [0, 352] on div "PR ID PR ID Trip ID Trip ID Start Date Start Date End Date End Date More DOWNLO…" at bounding box center [491, 253] width 983 height 353
copy div "PR-257463"
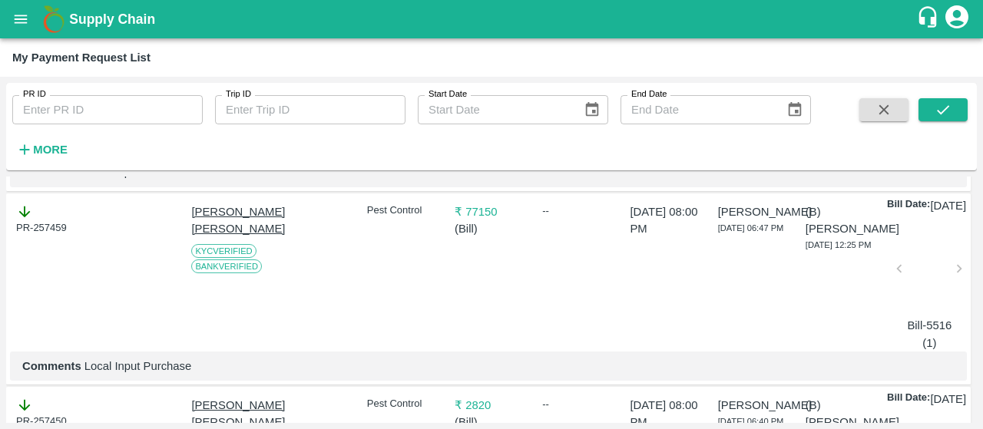
scroll to position [837, 0]
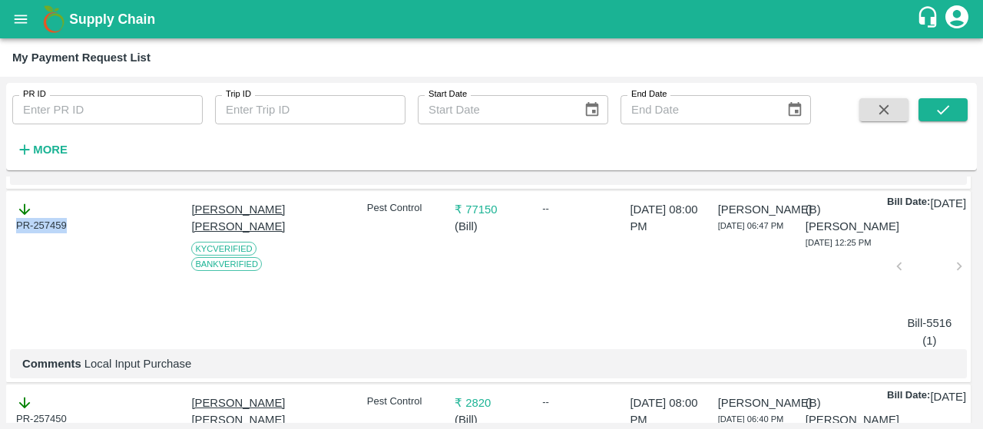
drag, startPoint x: 76, startPoint y: 283, endPoint x: 0, endPoint y: 285, distance: 76.0
click at [0, 285] on div "PR ID PR ID Trip ID Trip ID Start Date Start Date End Date End Date More DOWNLO…" at bounding box center [491, 253] width 983 height 353
copy div "PR-257459"
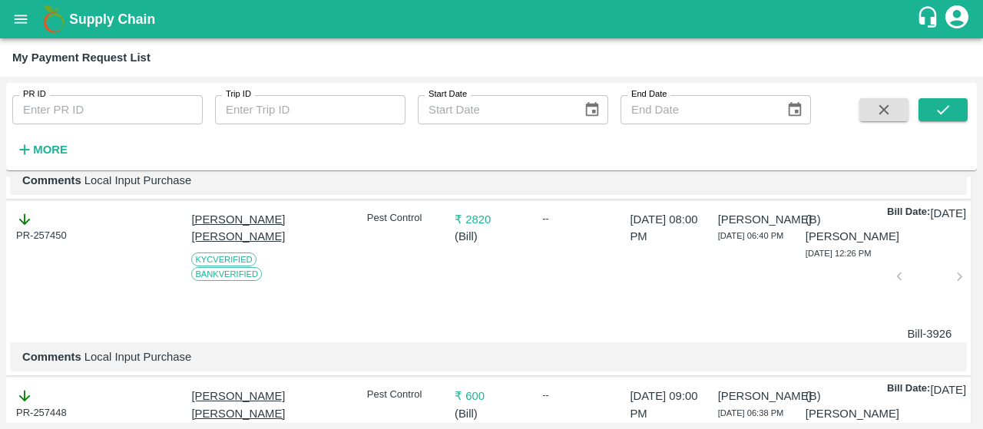
scroll to position [1022, 0]
drag, startPoint x: 81, startPoint y: 312, endPoint x: 0, endPoint y: 313, distance: 80.6
click at [0, 313] on div "PR ID PR ID Trip ID Trip ID Start Date Start Date End Date End Date More DOWNLO…" at bounding box center [491, 253] width 983 height 353
copy div "PR-257450"
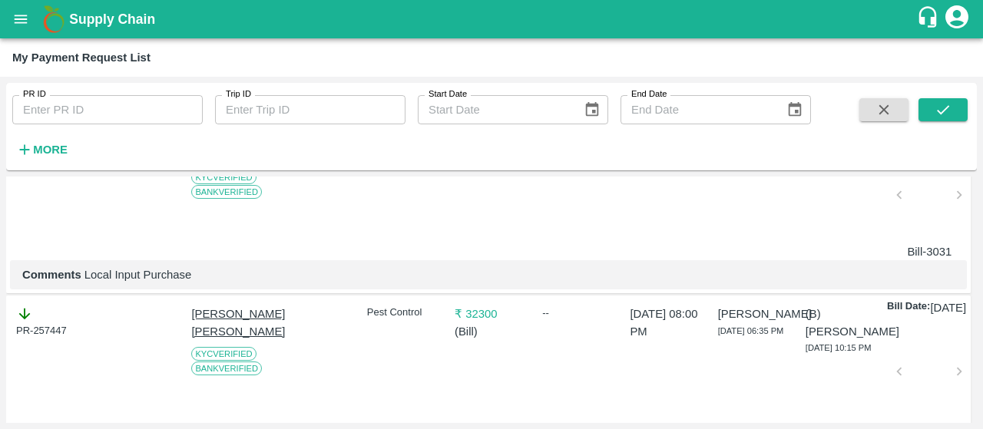
scroll to position [1280, 0]
drag, startPoint x: 81, startPoint y: 248, endPoint x: 0, endPoint y: 247, distance: 81.4
click at [0, 247] on div "PR ID PR ID Trip ID Trip ID Start Date Start Date End Date End Date More DOWNLO…" at bounding box center [491, 253] width 983 height 353
copy div "PR-257448"
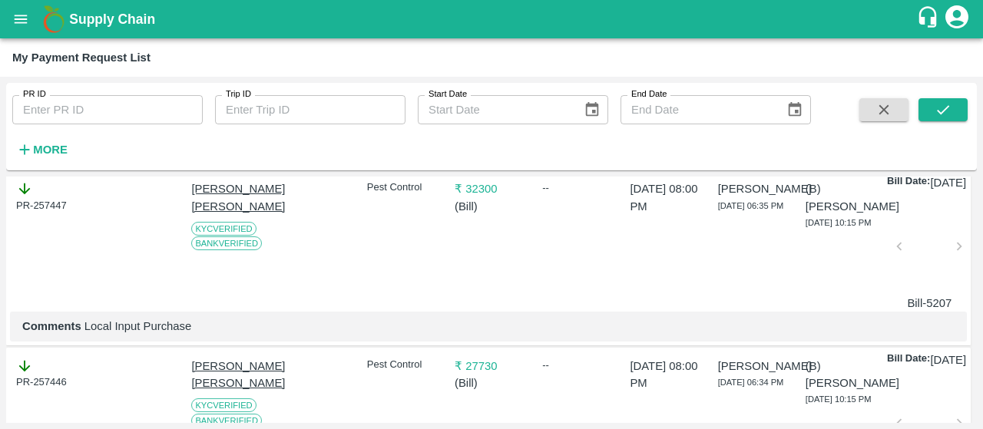
scroll to position [1405, 0]
drag, startPoint x: 72, startPoint y: 303, endPoint x: 0, endPoint y: 313, distance: 72.8
click at [0, 313] on div "PR ID PR ID Trip ID Trip ID Start Date Start Date End Date End Date More DOWNLO…" at bounding box center [491, 253] width 983 height 353
copy div "PR-257447"
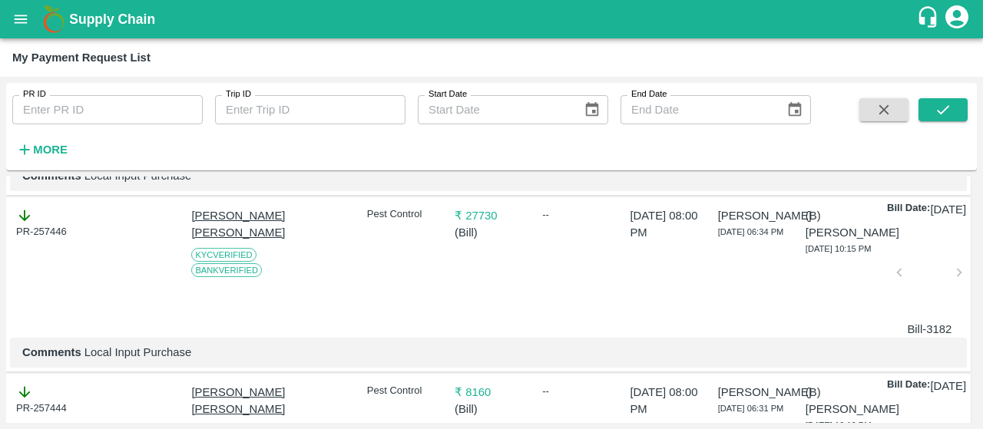
scroll to position [1585, 0]
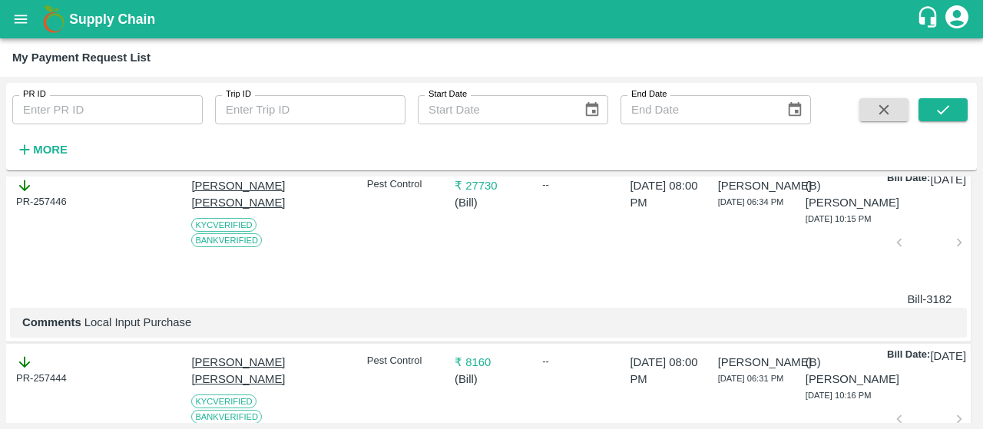
drag, startPoint x: 83, startPoint y: 313, endPoint x: 0, endPoint y: 320, distance: 83.3
click at [0, 320] on div "PR ID PR ID Trip ID Trip ID Start Date Start Date End Date End Date More DOWNLO…" at bounding box center [491, 253] width 983 height 353
drag, startPoint x: 71, startPoint y: 320, endPoint x: 0, endPoint y: 308, distance: 71.7
click at [0, 308] on div "PR ID PR ID Trip ID Trip ID Start Date Start Date End Date End Date More DOWNLO…" at bounding box center [491, 253] width 983 height 353
copy div "PR-257446"
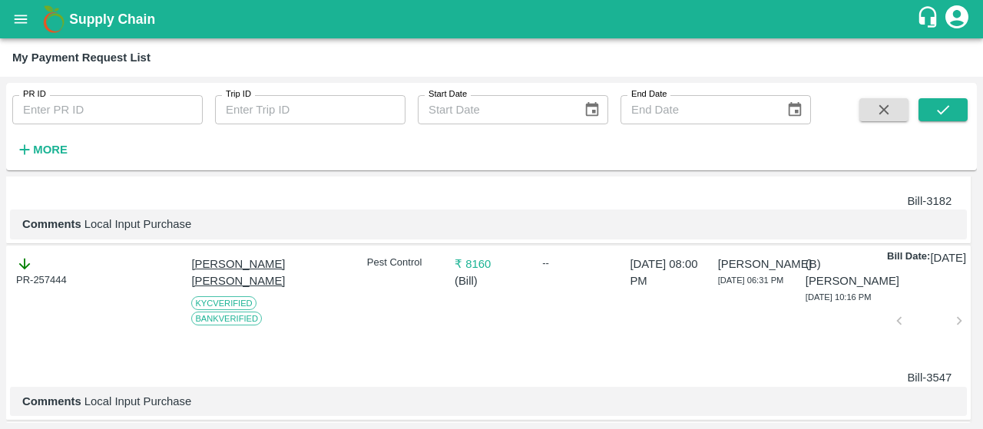
scroll to position [1748, 0]
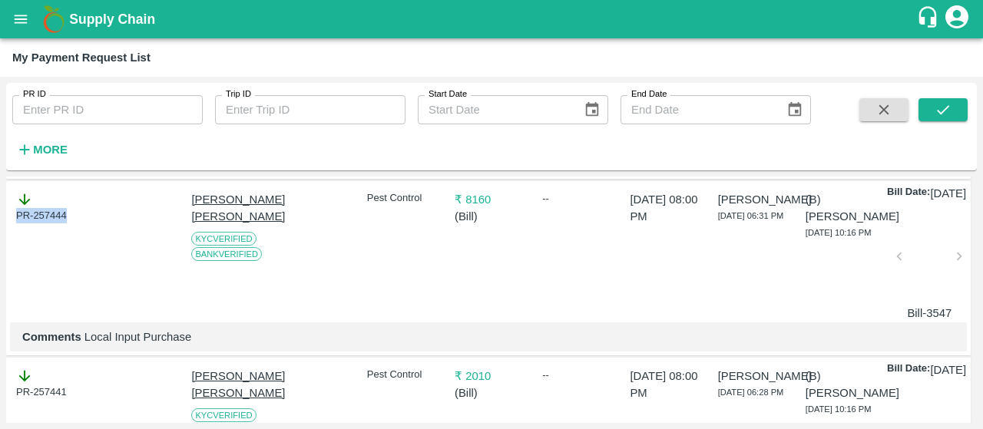
drag, startPoint x: 69, startPoint y: 349, endPoint x: 0, endPoint y: 353, distance: 69.2
click at [0, 353] on div "PR ID PR ID Trip ID Trip ID Start Date Start Date End Date End Date More DOWNLO…" at bounding box center [491, 253] width 983 height 353
copy div "PR-257444"
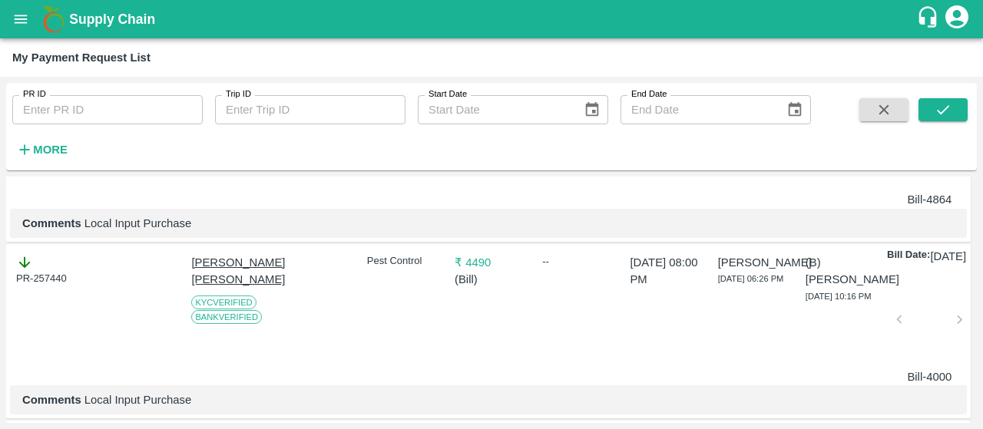
scroll to position [2041, 0]
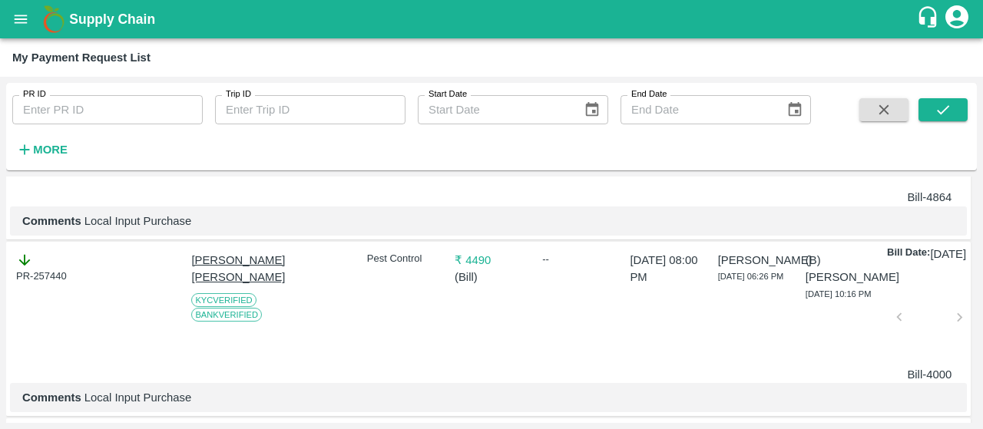
drag, startPoint x: 69, startPoint y: 247, endPoint x: 0, endPoint y: 243, distance: 69.2
click at [0, 243] on div "PR ID PR ID Trip ID Trip ID Start Date Start Date End Date End Date More DOWNLO…" at bounding box center [491, 253] width 983 height 353
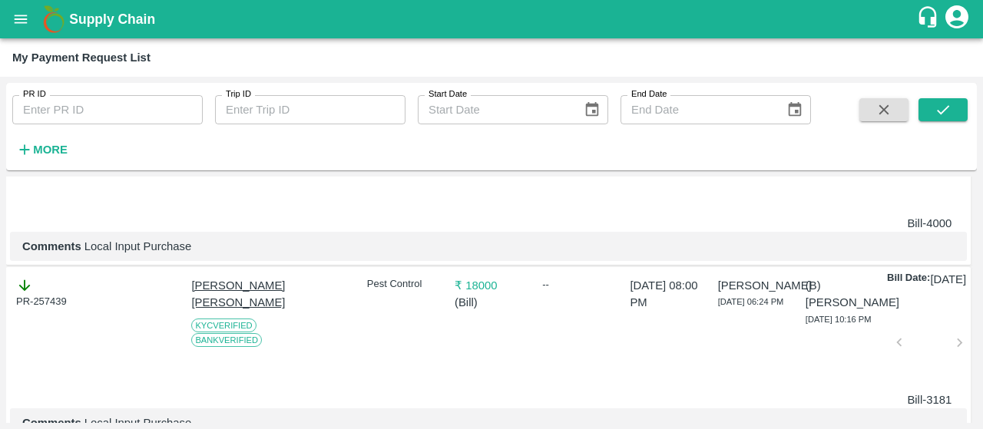
scroll to position [2193, 0]
drag, startPoint x: 78, startPoint y: 286, endPoint x: 0, endPoint y: 273, distance: 79.5
click at [0, 273] on div "PR ID PR ID Trip ID Trip ID Start Date Start Date End Date End Date More DOWNLO…" at bounding box center [491, 253] width 983 height 353
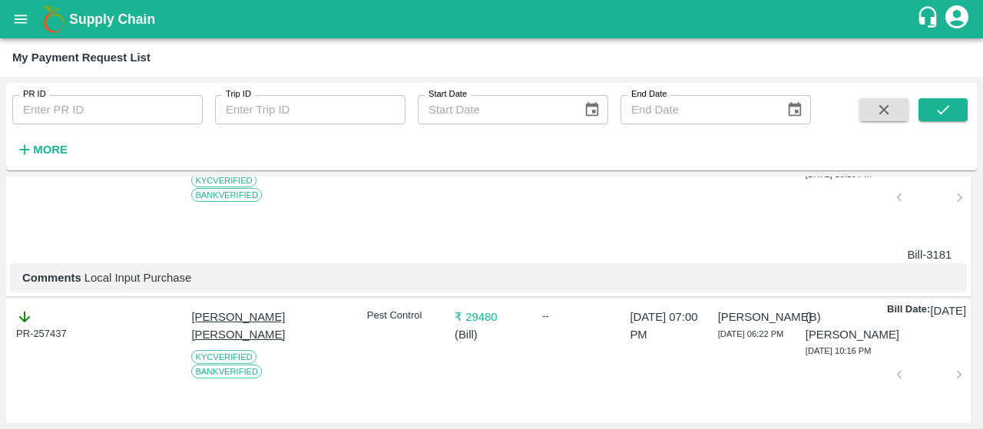
scroll to position [2342, 0]
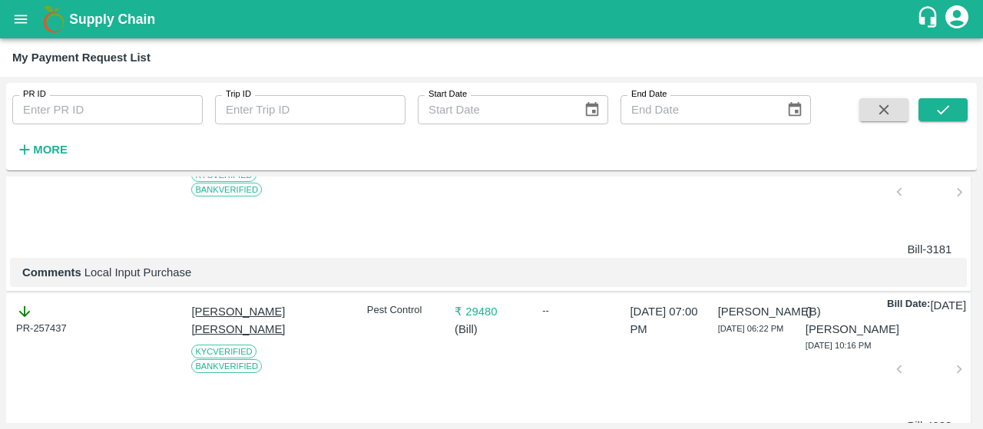
drag, startPoint x: 65, startPoint y: 324, endPoint x: 0, endPoint y: 320, distance: 64.6
click at [0, 320] on div "PR ID PR ID Trip ID Trip ID Start Date Start Date End Date End Date More DOWNLO…" at bounding box center [491, 253] width 983 height 353
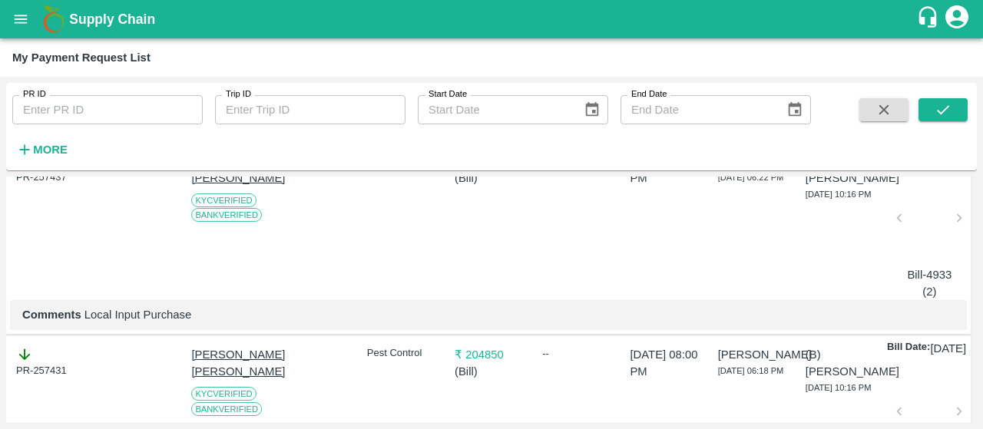
scroll to position [2495, 0]
drag, startPoint x: 66, startPoint y: 366, endPoint x: 0, endPoint y: 348, distance: 68.4
click at [0, 348] on div "PR ID PR ID Trip ID Trip ID Start Date Start Date End Date End Date More DOWNLO…" at bounding box center [491, 253] width 983 height 353
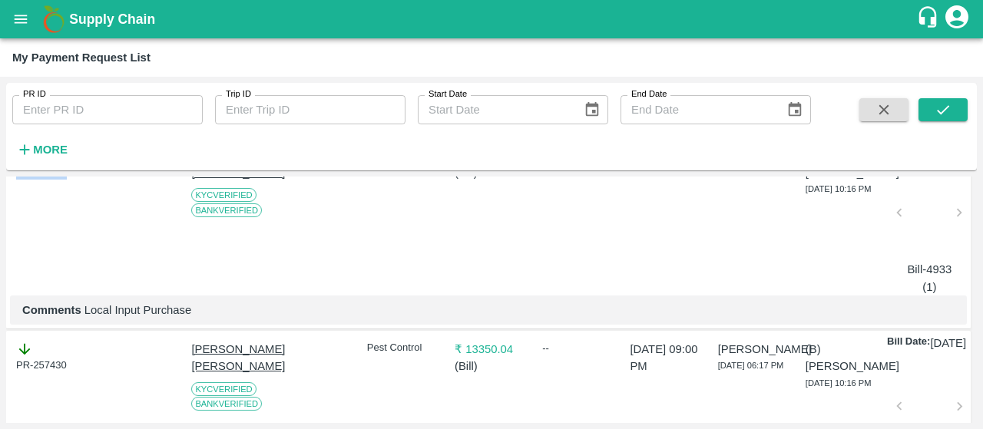
drag, startPoint x: 69, startPoint y: 380, endPoint x: 0, endPoint y: 371, distance: 69.7
click at [0, 371] on div "PR ID PR ID Trip ID Trip ID Start Date Start Date End Date End Date More DOWNLO…" at bounding box center [491, 253] width 983 height 353
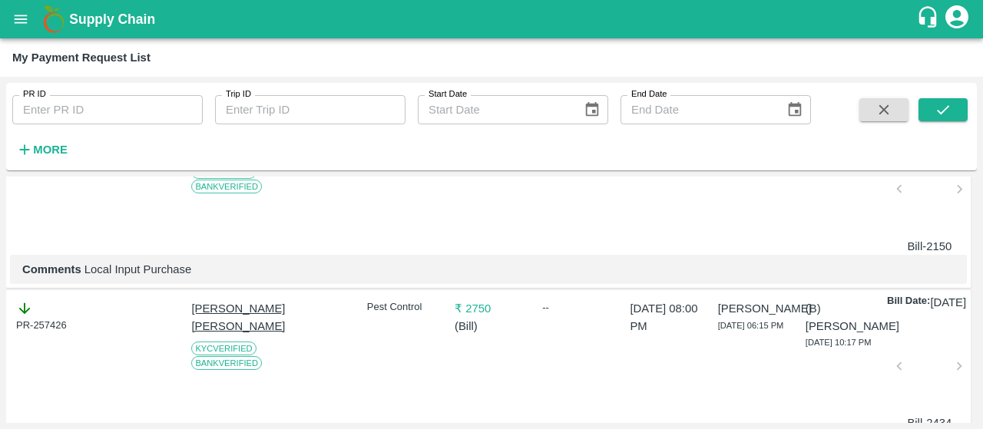
scroll to position [2916, 0]
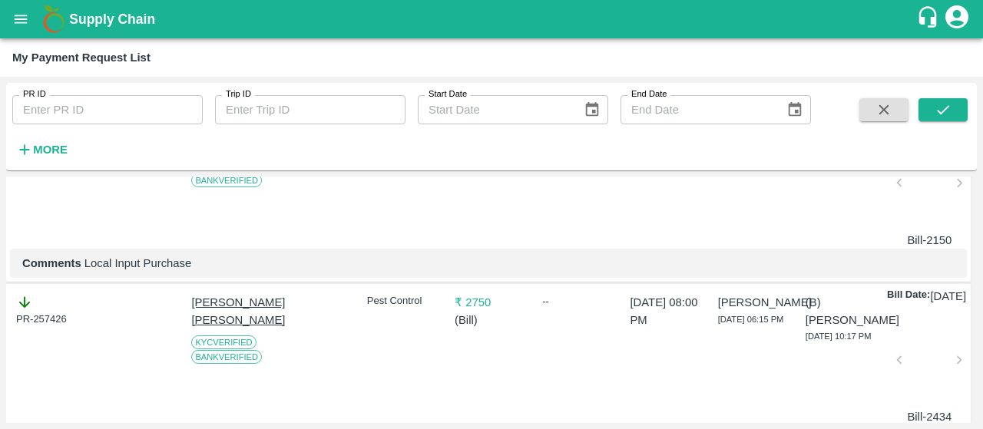
drag, startPoint x: 72, startPoint y: 357, endPoint x: 0, endPoint y: 351, distance: 72.5
click at [0, 351] on div "PR ID PR ID Trip ID Trip ID Start Date Start Date End Date End Date More DOWNLO…" at bounding box center [491, 253] width 983 height 353
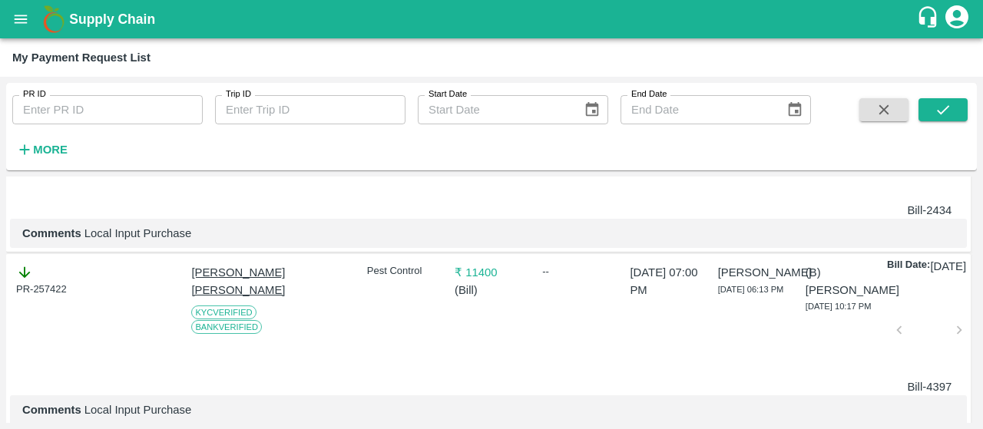
scroll to position [3233, 0]
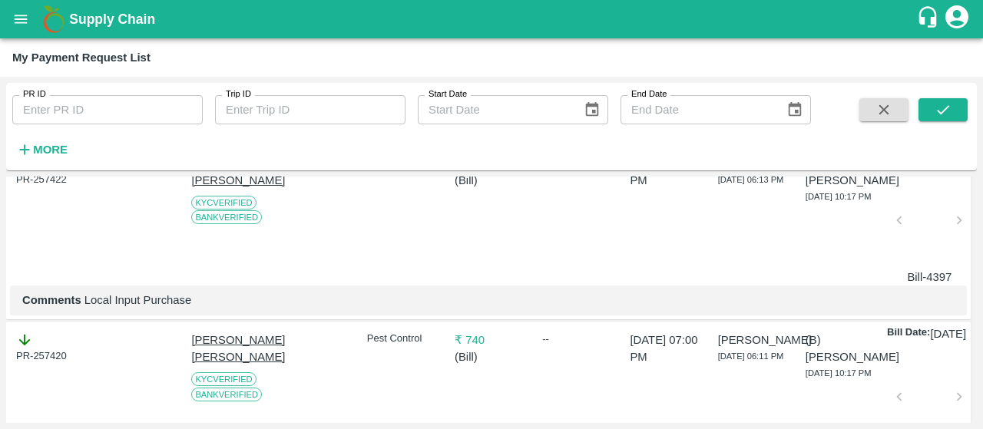
drag, startPoint x: 71, startPoint y: 233, endPoint x: 0, endPoint y: 227, distance: 70.9
click at [0, 227] on div "PR ID PR ID Trip ID Trip ID Start Date Start Date End Date End Date More DOWNLO…" at bounding box center [491, 253] width 983 height 353
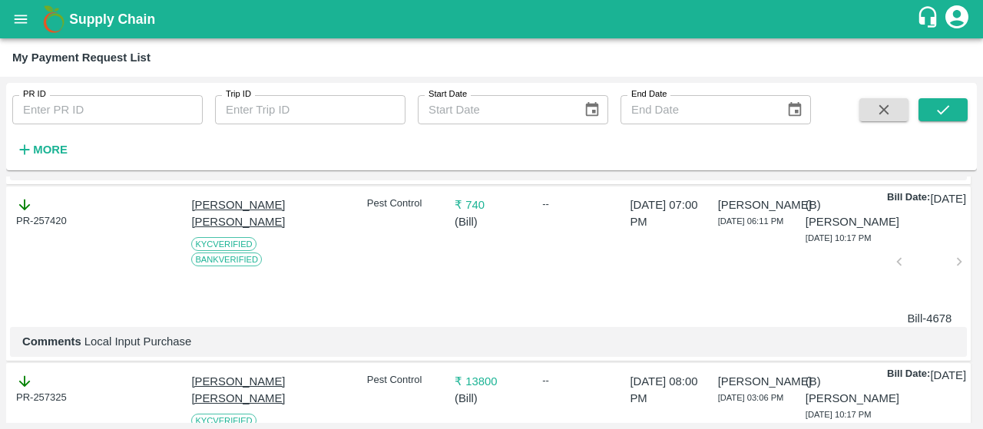
scroll to position [3372, 0]
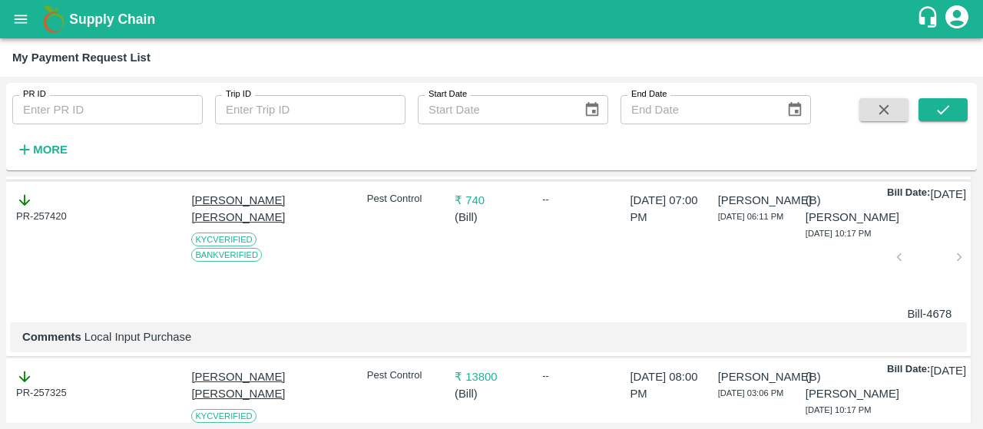
drag, startPoint x: 65, startPoint y: 282, endPoint x: 0, endPoint y: 283, distance: 64.5
click at [0, 283] on div "PR ID PR ID Trip ID Trip ID Start Date Start Date End Date End Date More DOWNLO…" at bounding box center [491, 253] width 983 height 353
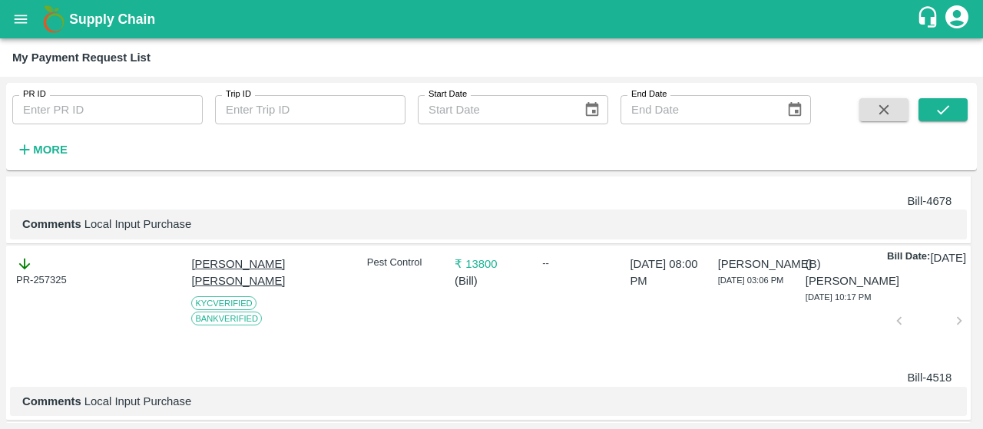
scroll to position [3488, 0]
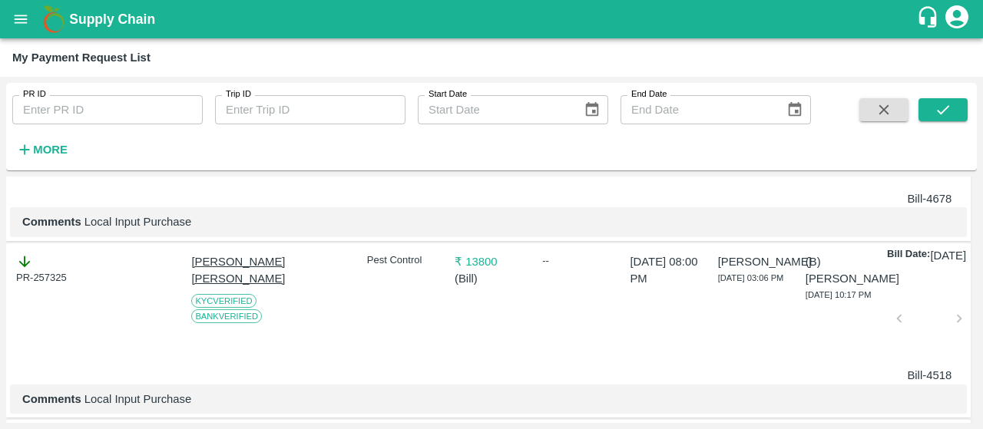
drag, startPoint x: 68, startPoint y: 359, endPoint x: 0, endPoint y: 351, distance: 68.0
click at [0, 351] on div "PR ID PR ID Trip ID Trip ID Start Date Start Date End Date End Date More DOWNLO…" at bounding box center [491, 253] width 983 height 353
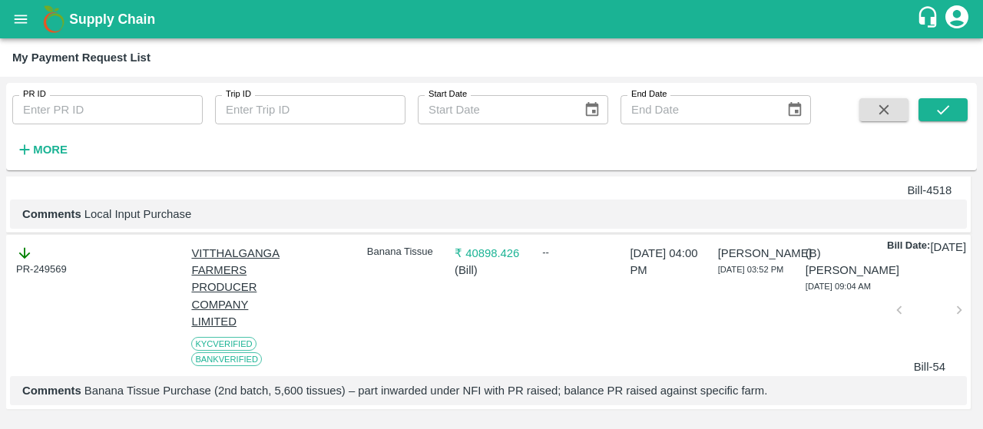
scroll to position [3785, 0]
drag, startPoint x: 65, startPoint y: 251, endPoint x: 0, endPoint y: 248, distance: 64.6
click at [0, 248] on div "PR ID PR ID Trip ID Trip ID Start Date Start Date End Date End Date More DOWNLO…" at bounding box center [491, 253] width 983 height 353
drag, startPoint x: 74, startPoint y: 252, endPoint x: 9, endPoint y: 248, distance: 65.4
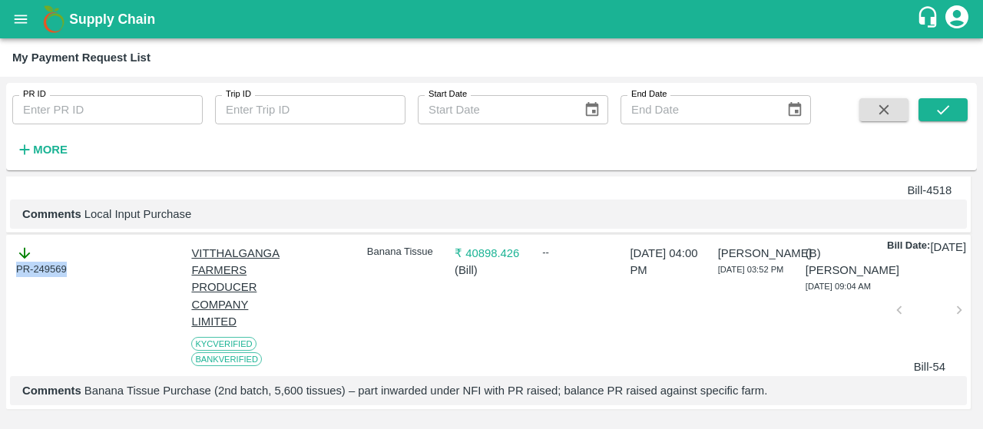
click at [10, 248] on div "PR-249569" at bounding box center [50, 307] width 80 height 137
click at [21, 23] on icon "open drawer" at bounding box center [21, 19] width 13 height 8
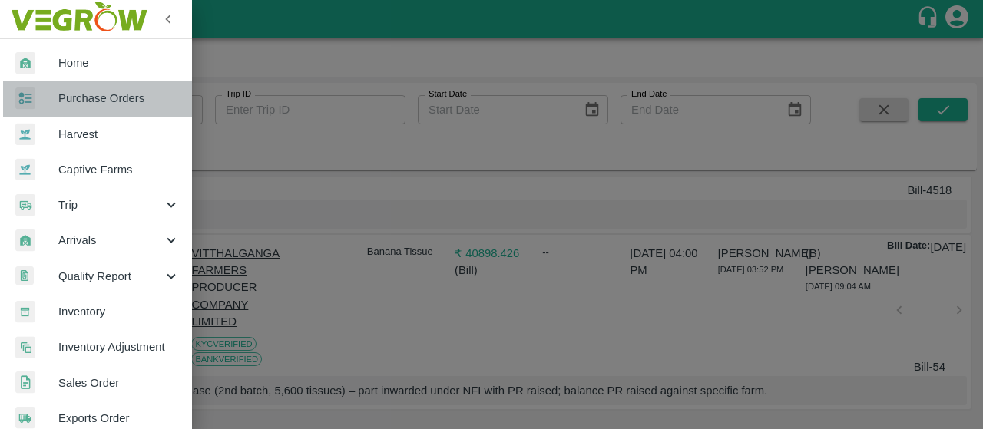
click at [121, 107] on link "Purchase Orders" at bounding box center [96, 98] width 192 height 35
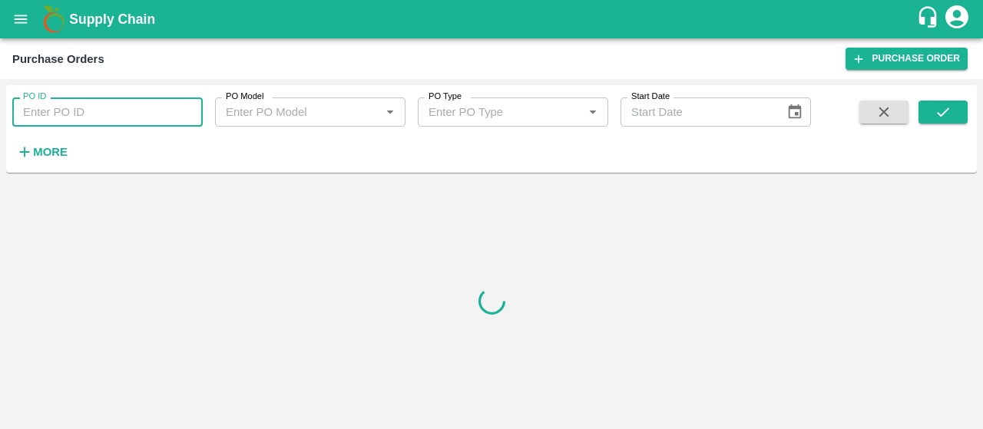
click at [88, 104] on input "PO ID" at bounding box center [107, 112] width 190 height 29
paste input "175318"
click at [924, 122] on button "submit" at bounding box center [943, 112] width 49 height 23
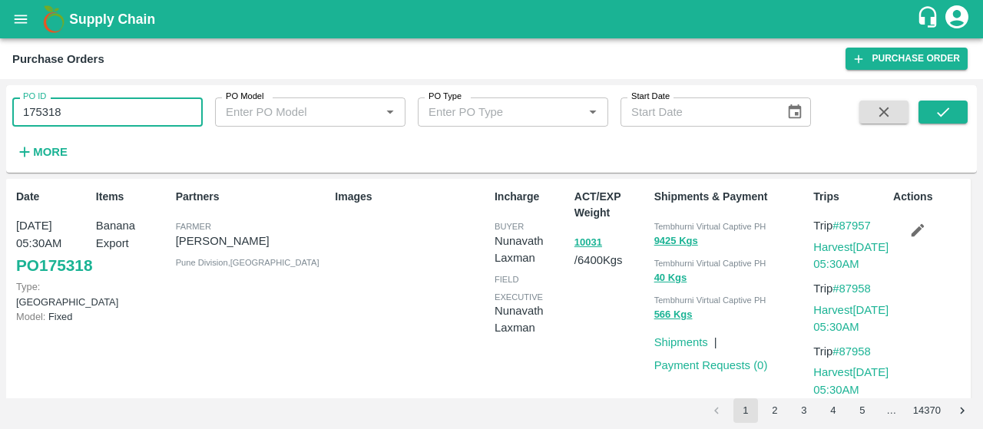
click at [110, 116] on input "175318" at bounding box center [107, 112] width 190 height 29
type input "1"
paste input "text"
type input "175288"
click at [939, 112] on icon "submit" at bounding box center [943, 112] width 17 height 17
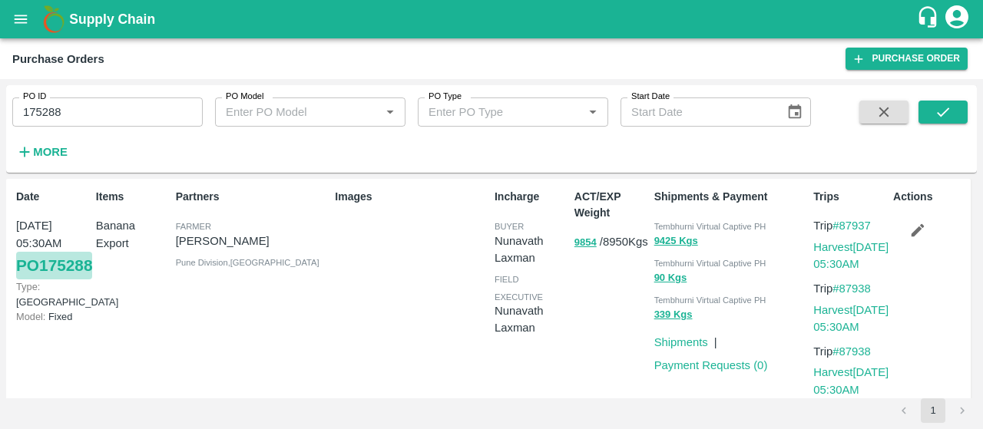
click at [46, 280] on link "PO 175288" at bounding box center [54, 266] width 76 height 28
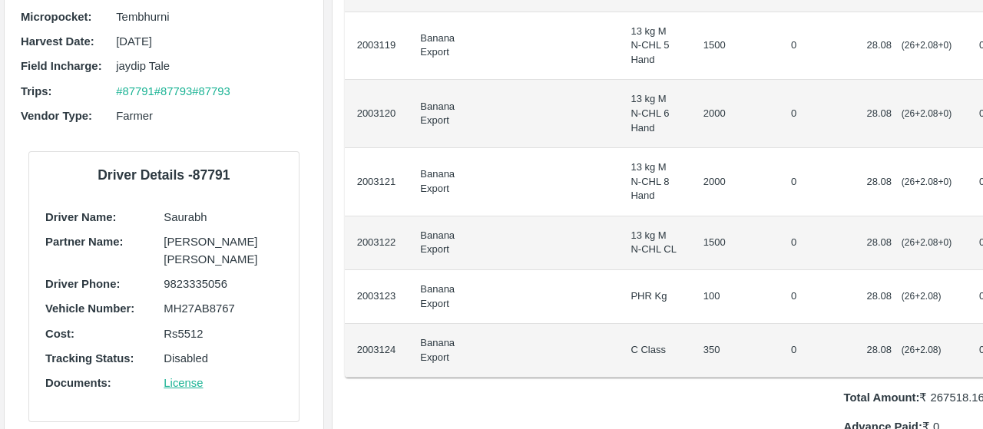
scroll to position [307, 0]
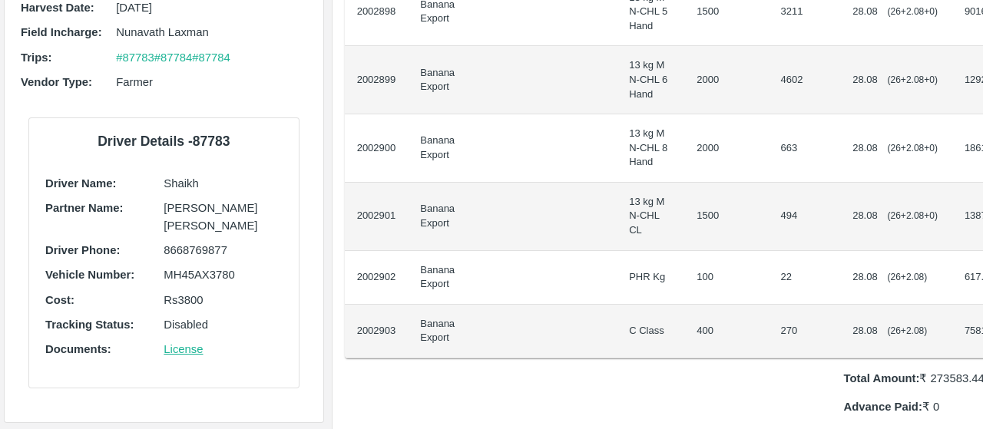
scroll to position [341, 0]
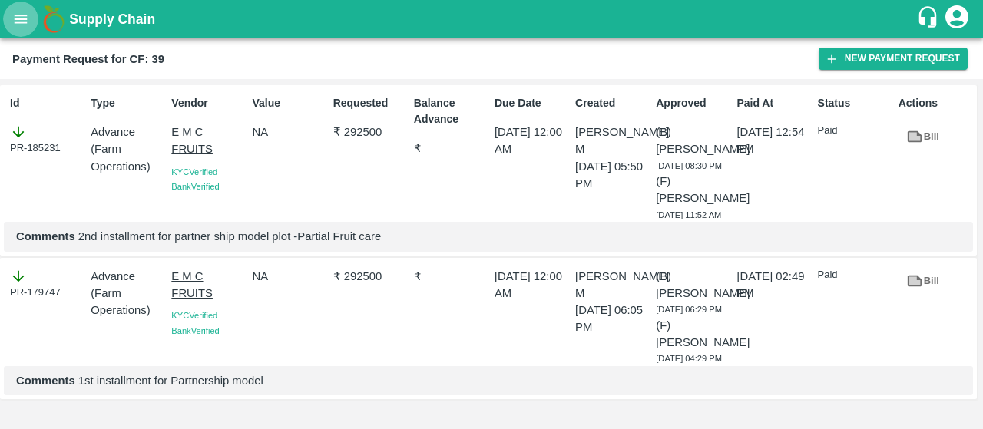
click at [26, 10] on button "open drawer" at bounding box center [20, 19] width 35 height 35
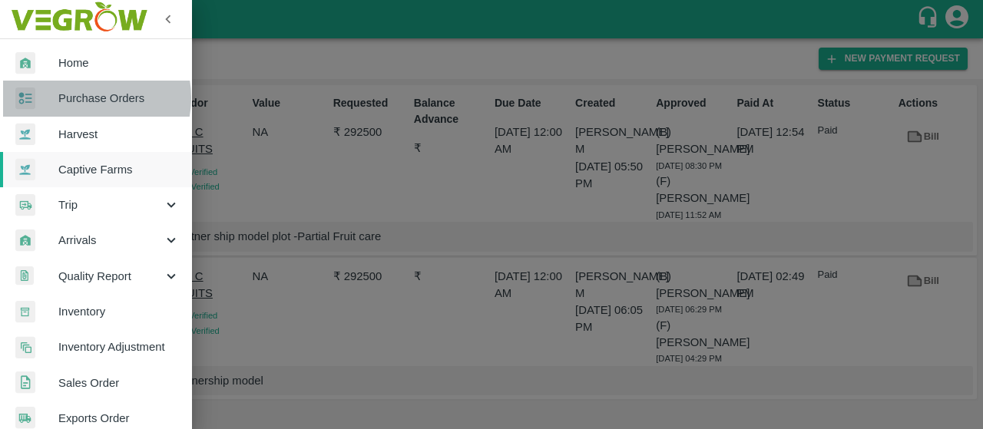
click at [89, 98] on span "Purchase Orders" at bounding box center [118, 98] width 121 height 17
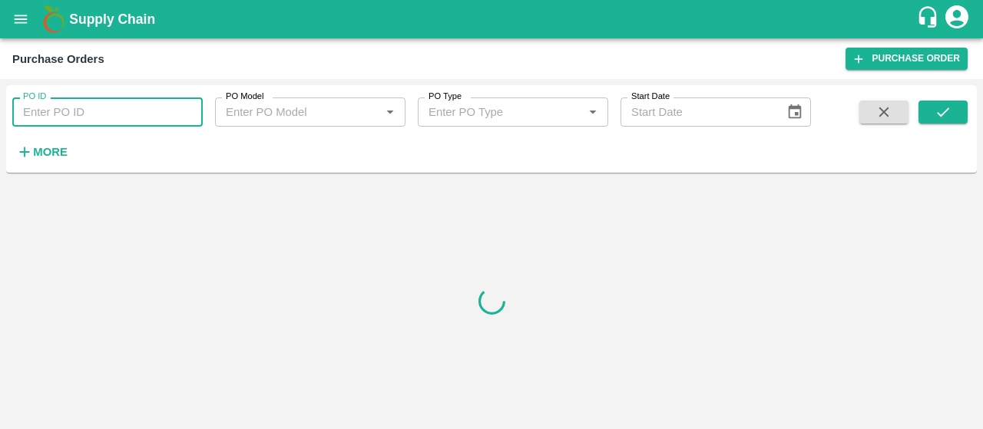
click at [20, 113] on input "PO ID" at bounding box center [107, 112] width 190 height 29
paste input "175306"
type input "175306"
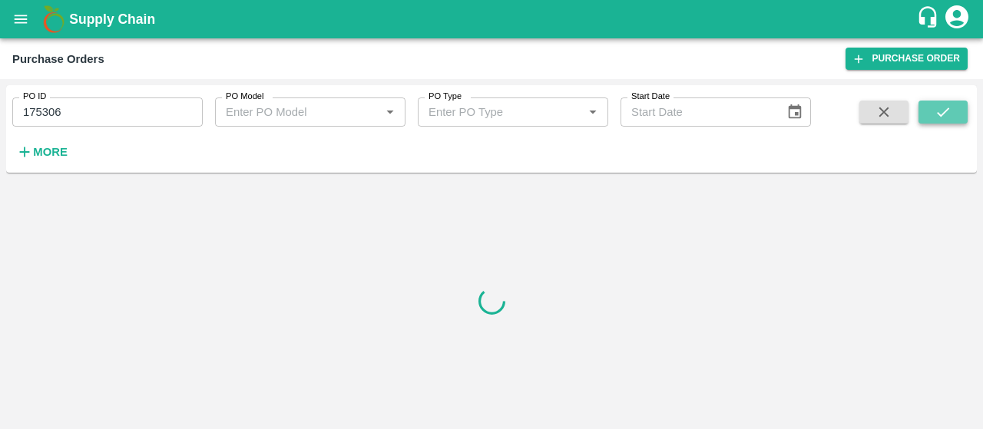
click at [947, 122] on button "submit" at bounding box center [943, 112] width 49 height 23
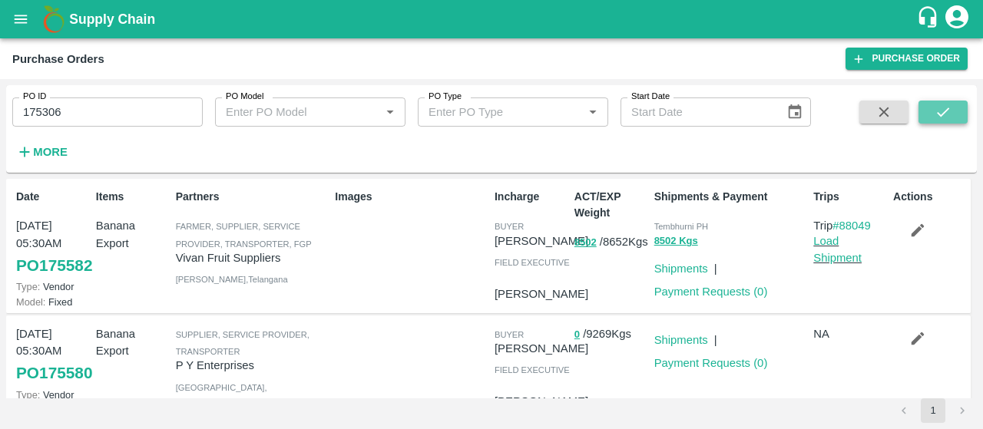
click at [933, 107] on button "submit" at bounding box center [943, 112] width 49 height 23
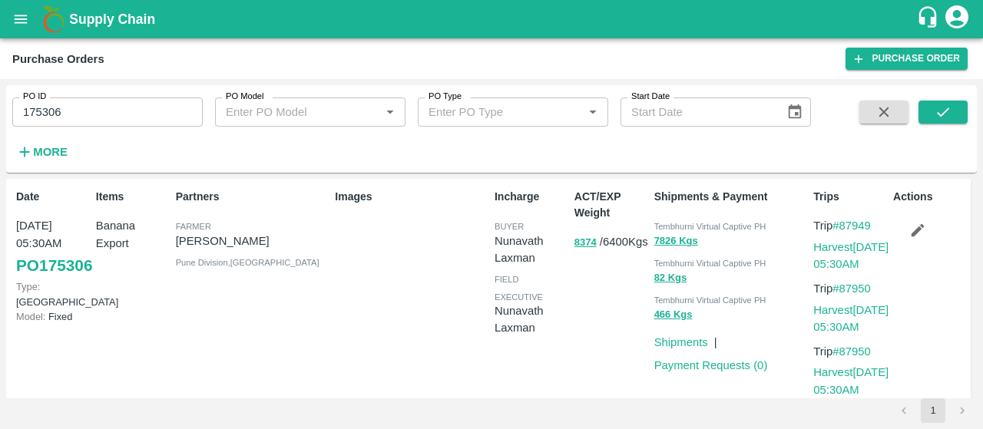
scroll to position [25, 0]
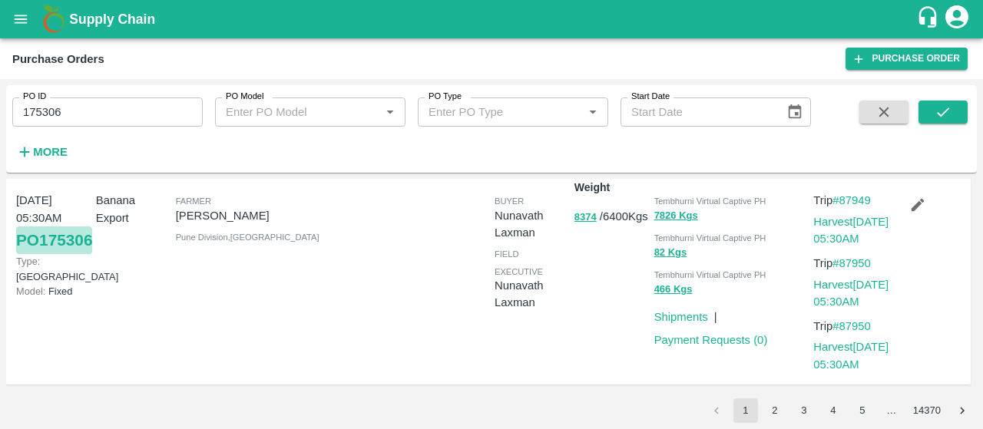
click at [51, 254] on link "PO 175306" at bounding box center [54, 241] width 76 height 28
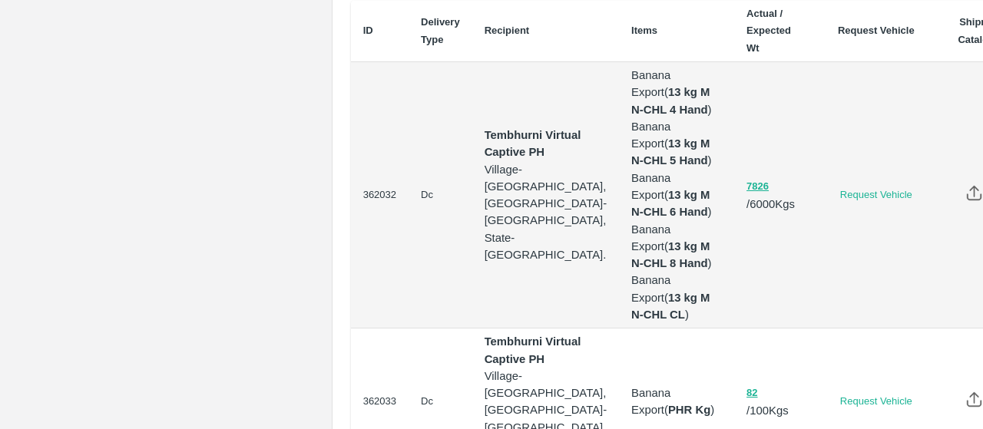
scroll to position [1202, 0]
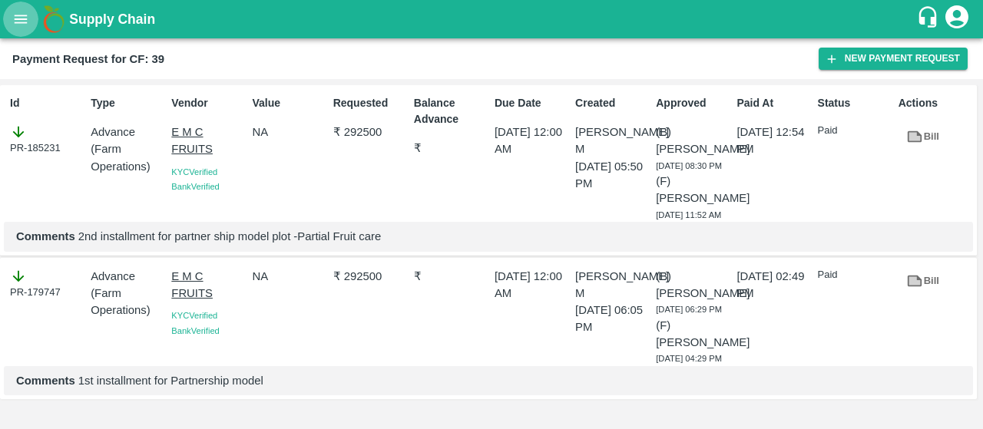
click at [31, 19] on button "open drawer" at bounding box center [20, 19] width 35 height 35
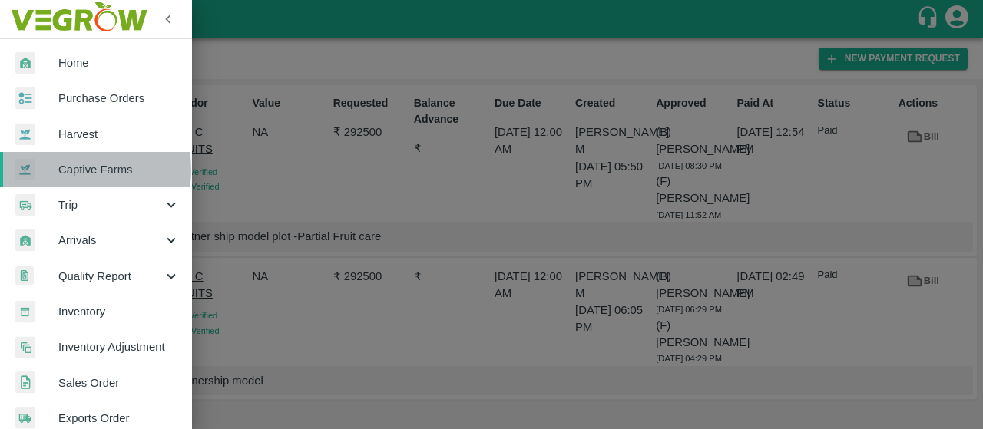
click at [80, 170] on span "Captive Farms" at bounding box center [118, 169] width 121 height 17
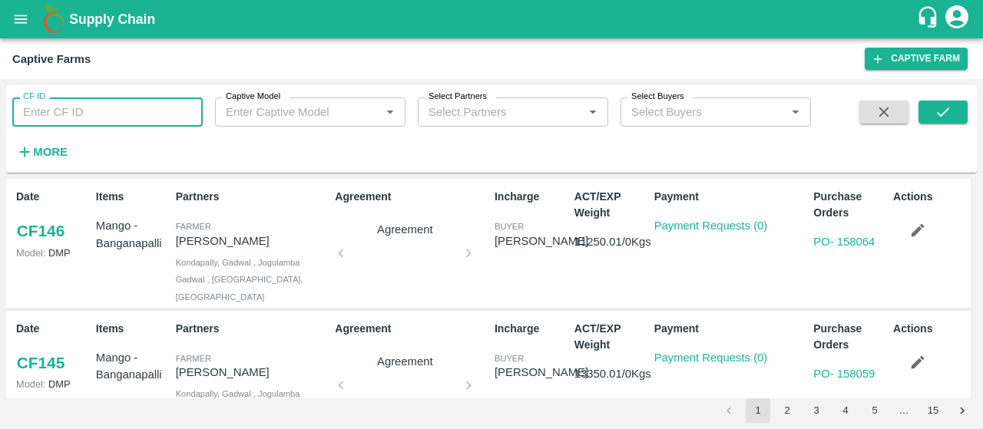
click at [103, 114] on input "CF ID" at bounding box center [107, 112] width 190 height 29
paste input "175310"
type input "175310"
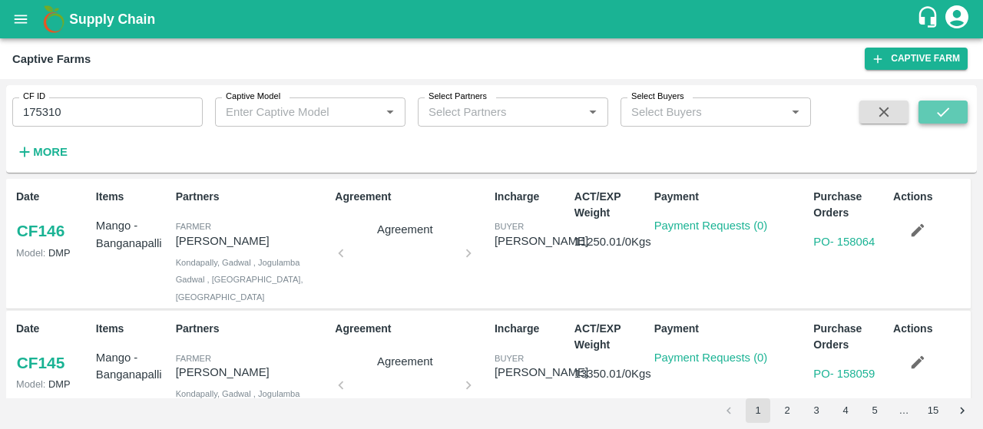
click at [948, 115] on icon "submit" at bounding box center [943, 112] width 17 height 17
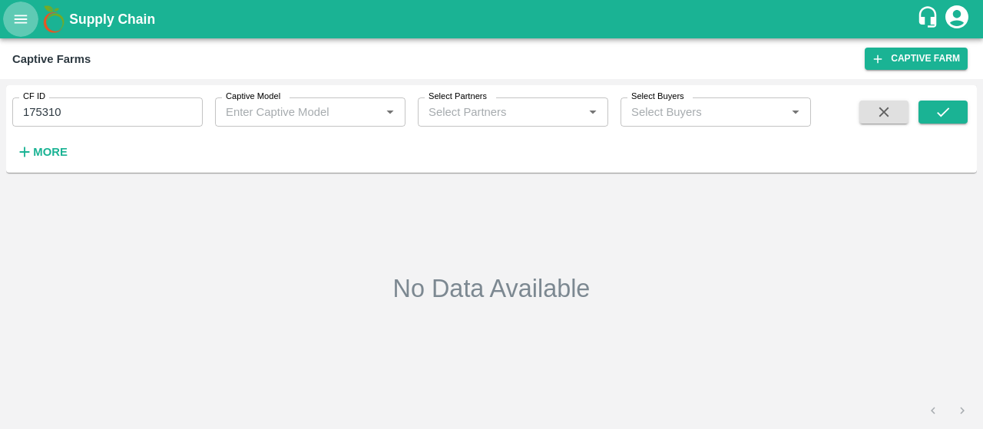
click at [9, 19] on button "open drawer" at bounding box center [20, 19] width 35 height 35
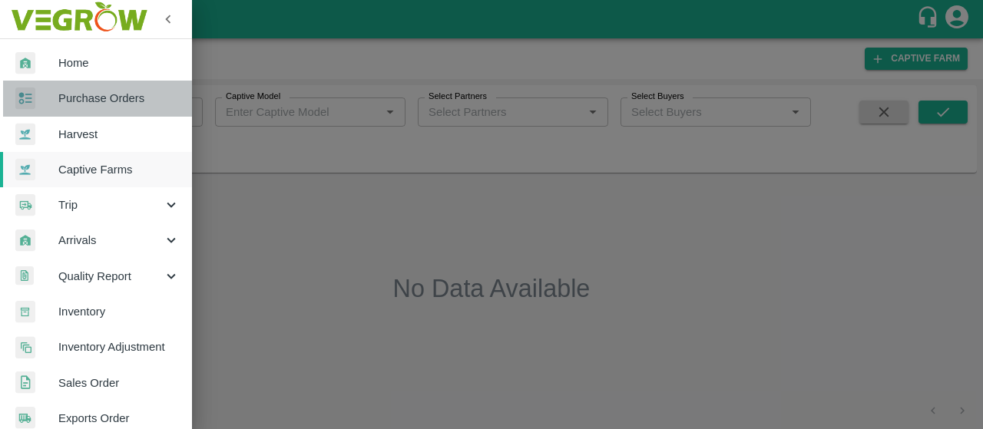
click at [129, 88] on link "Purchase Orders" at bounding box center [96, 98] width 192 height 35
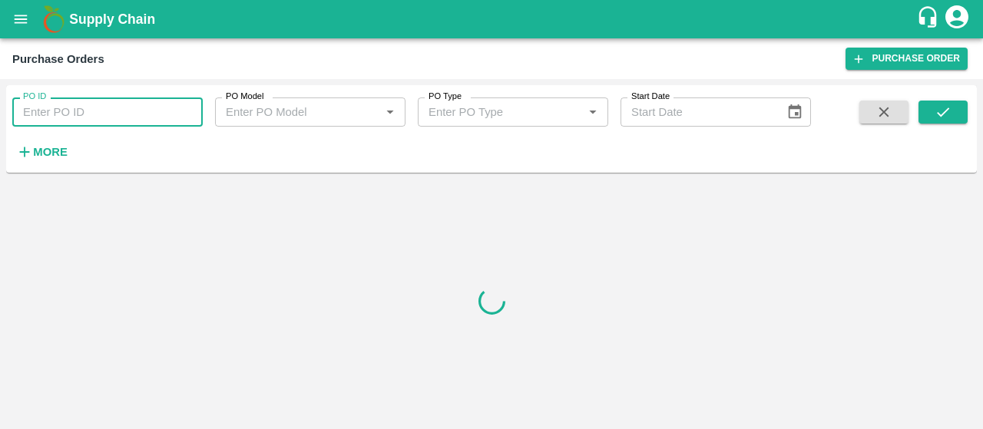
click at [129, 119] on input "PO ID" at bounding box center [107, 112] width 190 height 29
paste input "175310"
type input "175310"
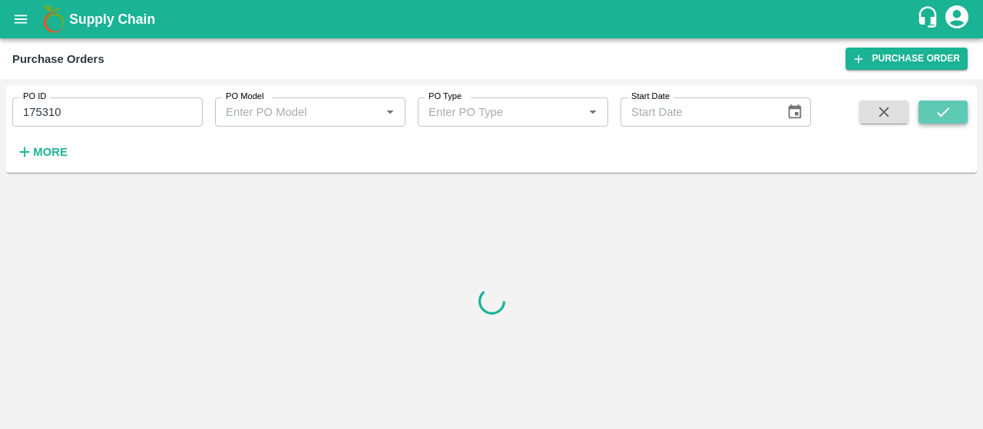
click at [963, 104] on button "submit" at bounding box center [943, 112] width 49 height 23
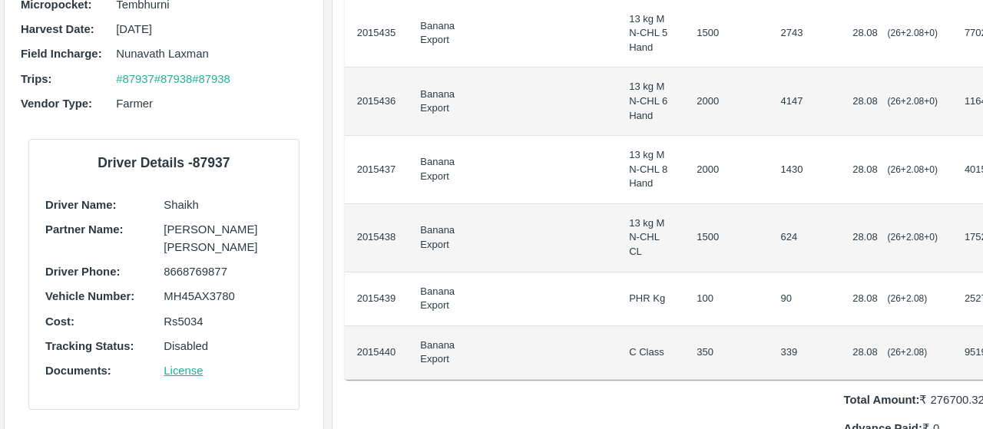
scroll to position [319, 0]
